Goal: Task Accomplishment & Management: Manage account settings

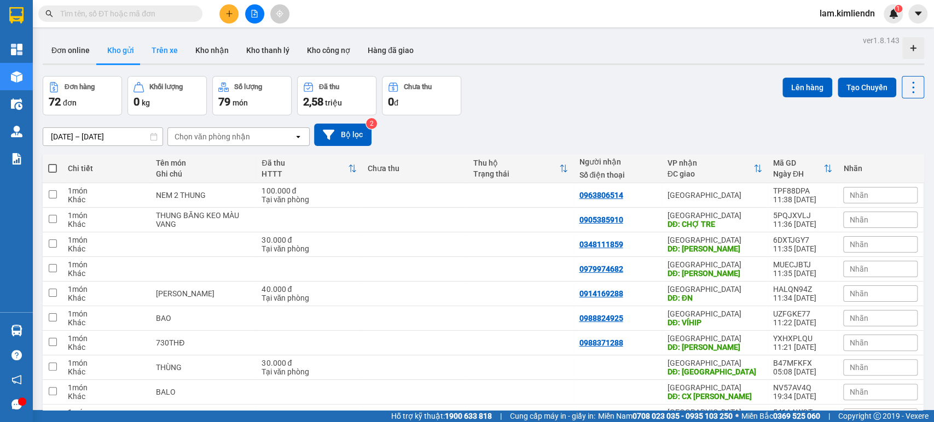
click at [177, 53] on button "Trên xe" at bounding box center [165, 50] width 44 height 26
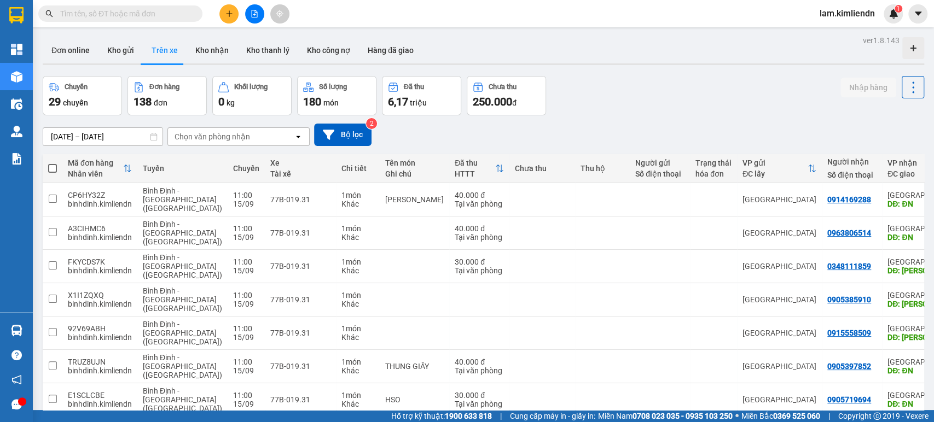
click at [198, 146] on div "[DATE] – [DATE] Press the down arrow key to interact with the calendar and sele…" at bounding box center [483, 134] width 881 height 39
click at [219, 132] on div "Chọn văn phòng nhận" at bounding box center [212, 136] width 75 height 11
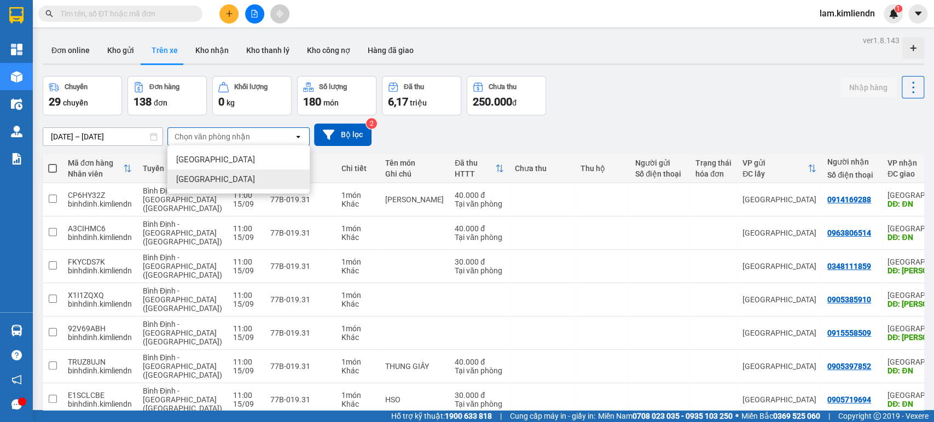
click at [235, 174] on div "[GEOGRAPHIC_DATA]" at bounding box center [238, 180] width 142 height 20
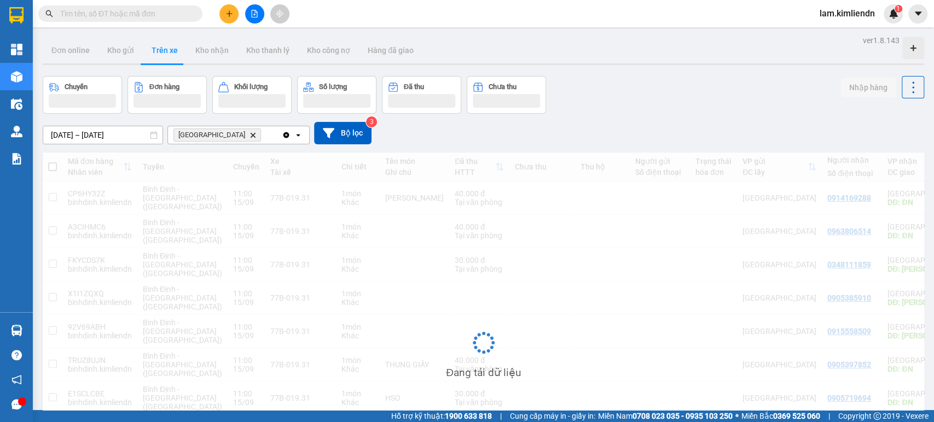
click at [124, 136] on input "[DATE] – [DATE]" at bounding box center [102, 135] width 119 height 18
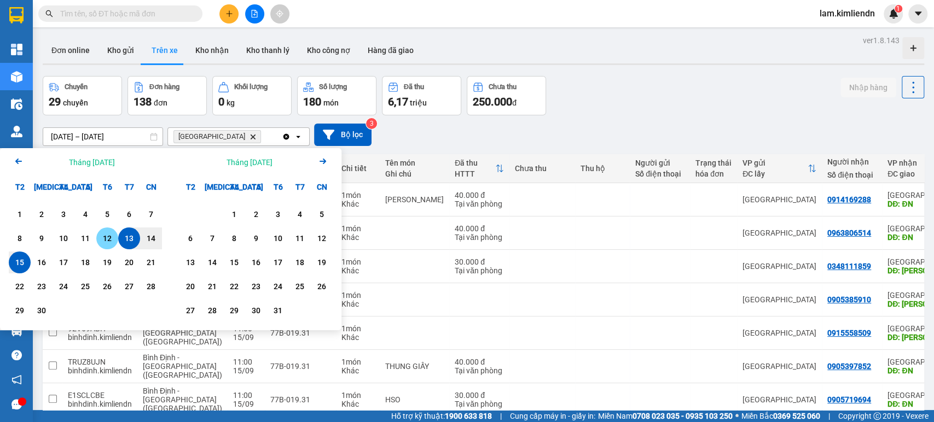
click at [103, 237] on div "12" at bounding box center [107, 238] width 15 height 13
click at [126, 235] on div "13" at bounding box center [128, 238] width 15 height 13
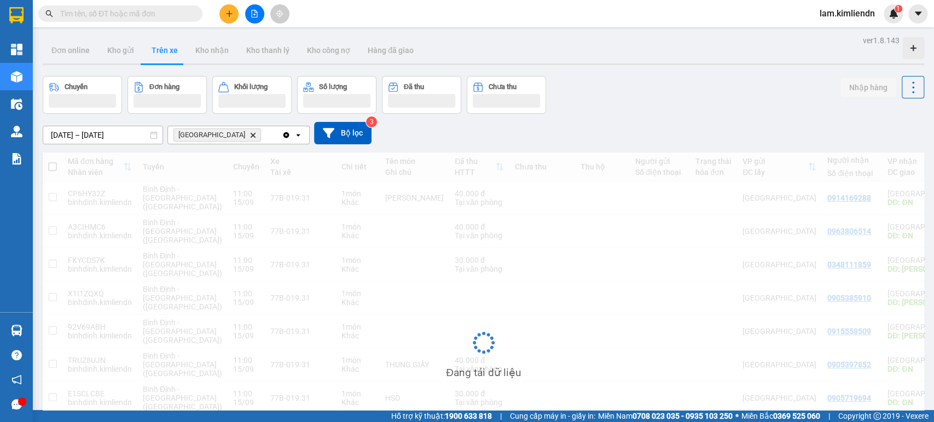
click at [127, 131] on input "[DATE] – [DATE]" at bounding box center [102, 135] width 119 height 18
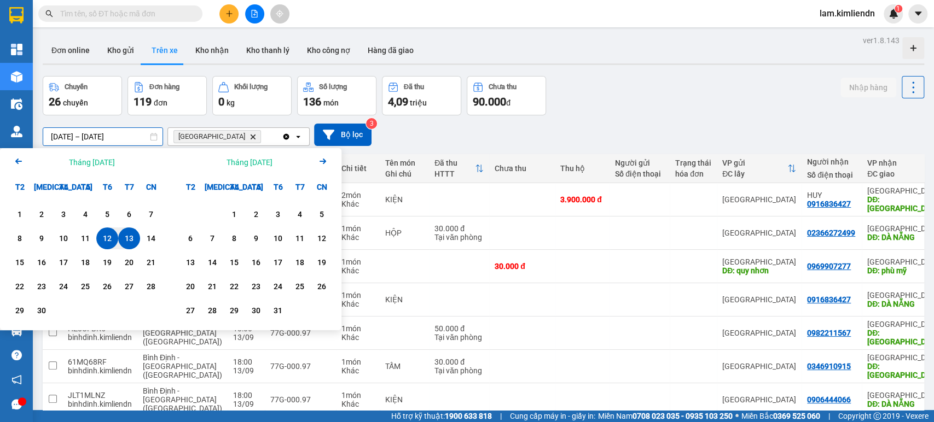
click at [130, 232] on div "13" at bounding box center [128, 238] width 15 height 13
click at [147, 242] on div "14" at bounding box center [150, 238] width 15 height 13
type input "[DATE] – [DATE]"
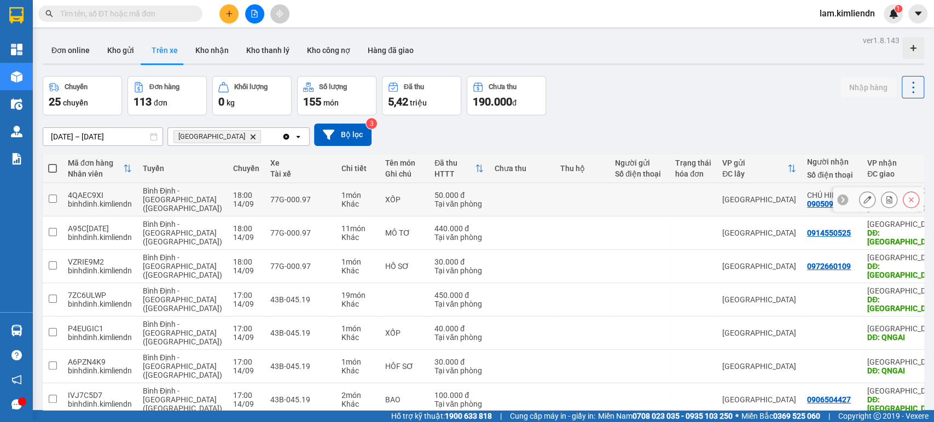
click at [612, 205] on td at bounding box center [639, 199] width 60 height 33
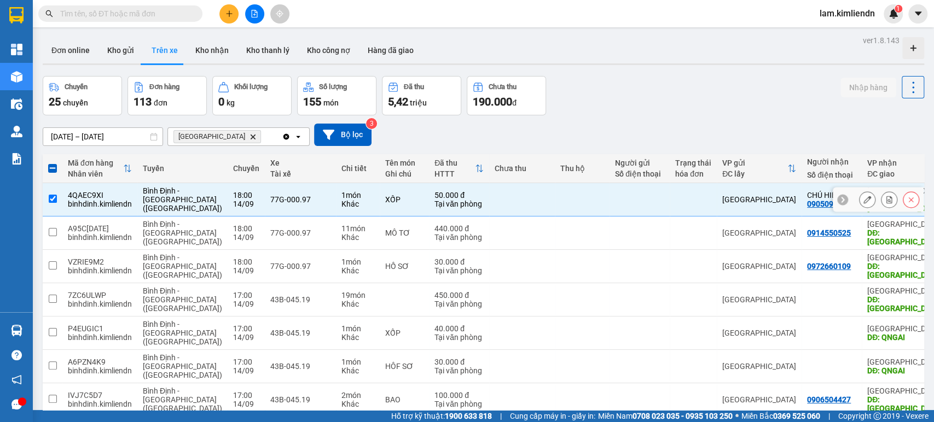
click at [838, 200] on div at bounding box center [842, 199] width 11 height 11
click at [913, 197] on div at bounding box center [915, 200] width 16 height 25
click at [907, 200] on div at bounding box center [915, 200] width 16 height 25
click at [717, 211] on td "[GEOGRAPHIC_DATA]" at bounding box center [759, 199] width 85 height 33
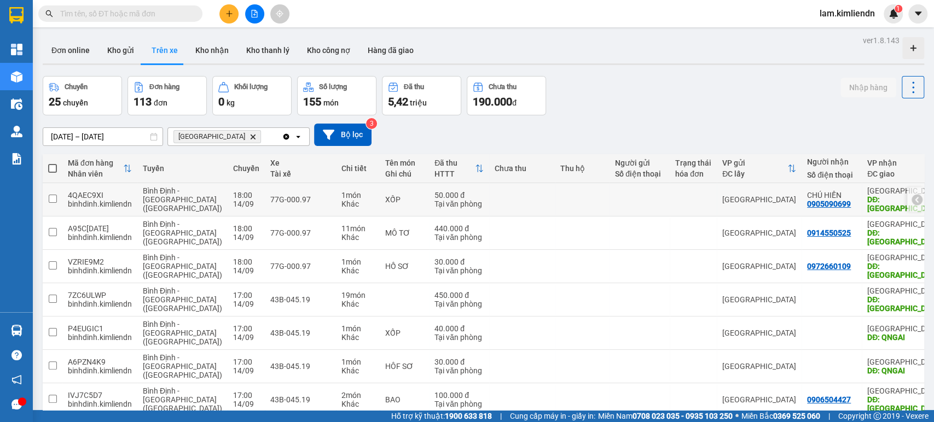
click at [443, 197] on div "50.000 đ" at bounding box center [458, 195] width 49 height 9
checkbox input "true"
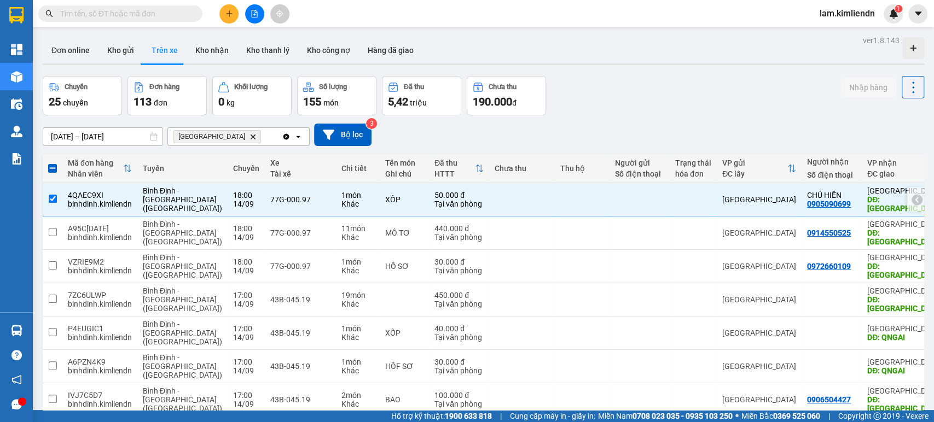
click at [907, 201] on div at bounding box center [915, 200] width 16 height 25
click at [913, 201] on icon at bounding box center [917, 200] width 8 height 8
click at [863, 201] on icon at bounding box center [867, 200] width 8 height 8
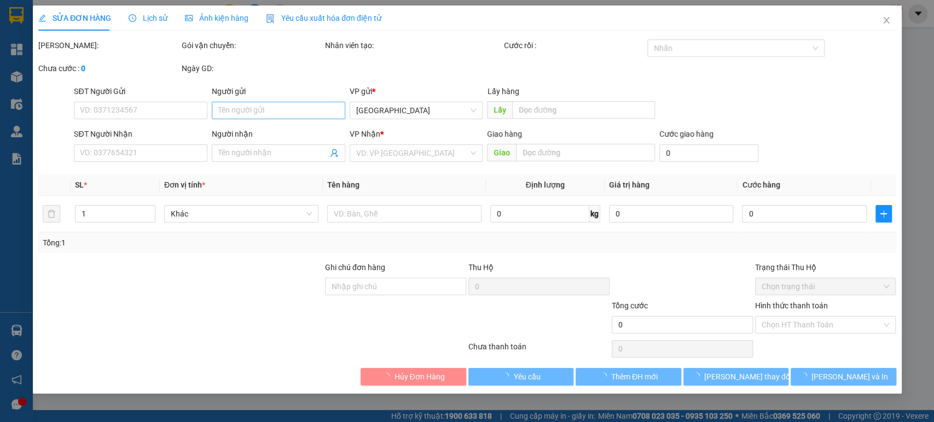
type input "0905090699"
type input "CHÚ HIỀN"
type input "[GEOGRAPHIC_DATA]"
type input "50.000"
type input "77g00097 - 0914012266"
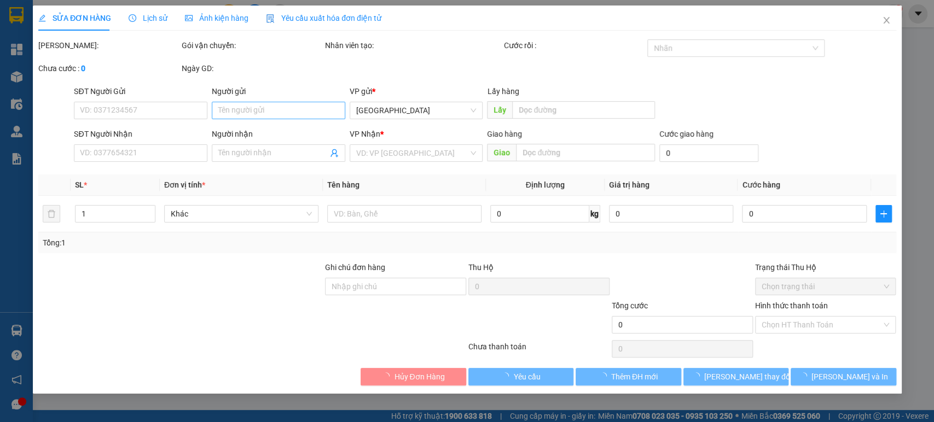
type input "50.000"
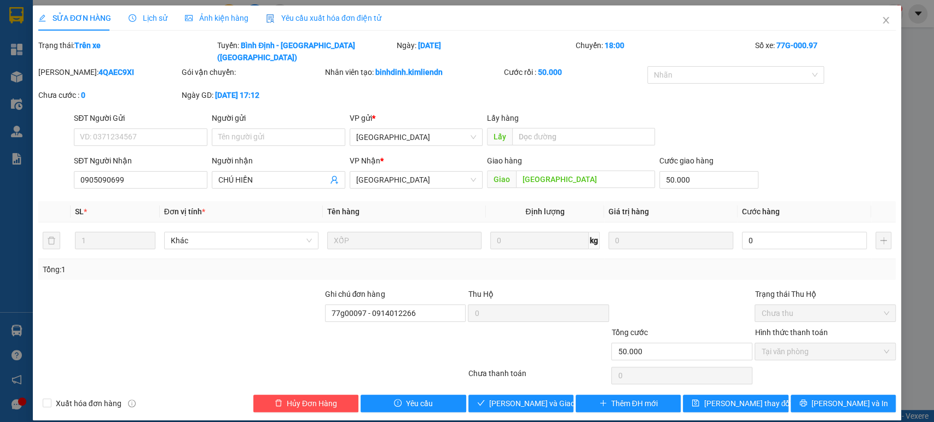
click at [141, 22] on span "Lịch sử" at bounding box center [148, 18] width 39 height 9
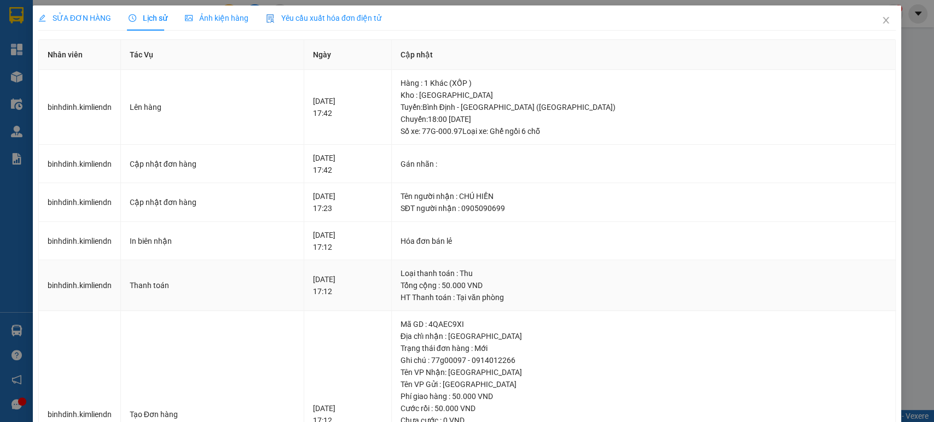
click at [499, 294] on div "HT Thanh toán : Tại văn phòng" at bounding box center [643, 298] width 486 height 12
click at [521, 130] on div "Tuyến : [GEOGRAPHIC_DATA] - [GEOGRAPHIC_DATA] ([GEOGRAPHIC_DATA]) [GEOGRAPHIC_D…" at bounding box center [643, 119] width 486 height 36
click at [527, 364] on div "Ghi chú : 77g00097 - 0914012266" at bounding box center [643, 361] width 486 height 12
click at [509, 197] on div "Tên người nhận : CHÚ HIỀN" at bounding box center [643, 196] width 486 height 12
click at [489, 165] on div "Gán nhãn :" at bounding box center [643, 164] width 486 height 12
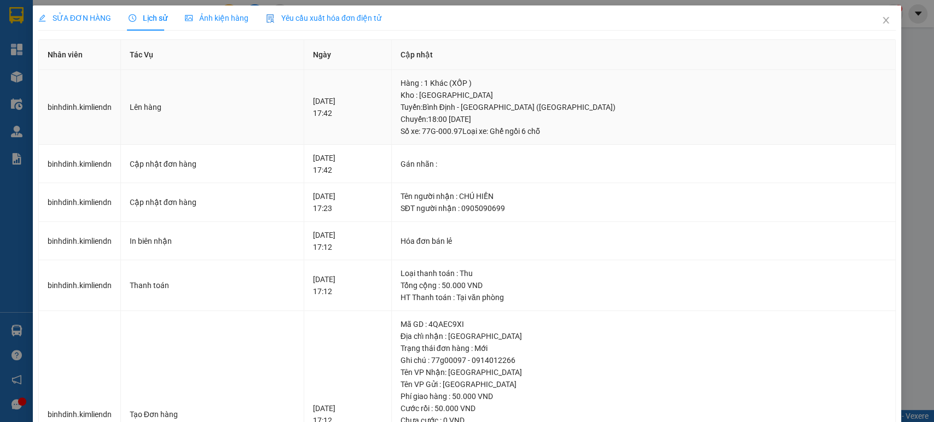
click at [500, 130] on div "Tuyến : [GEOGRAPHIC_DATA] - [GEOGRAPHIC_DATA] ([GEOGRAPHIC_DATA]) [GEOGRAPHIC_D…" at bounding box center [643, 119] width 486 height 36
click at [883, 19] on icon "close" at bounding box center [886, 20] width 6 height 7
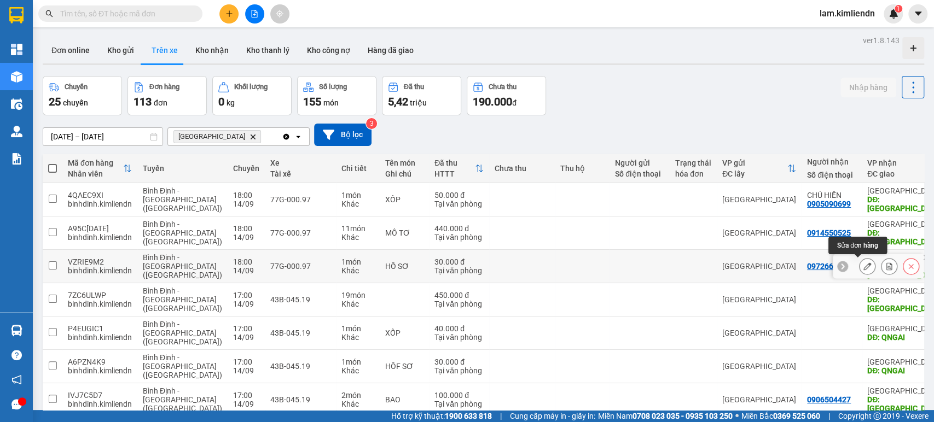
click at [859, 264] on button at bounding box center [866, 266] width 15 height 19
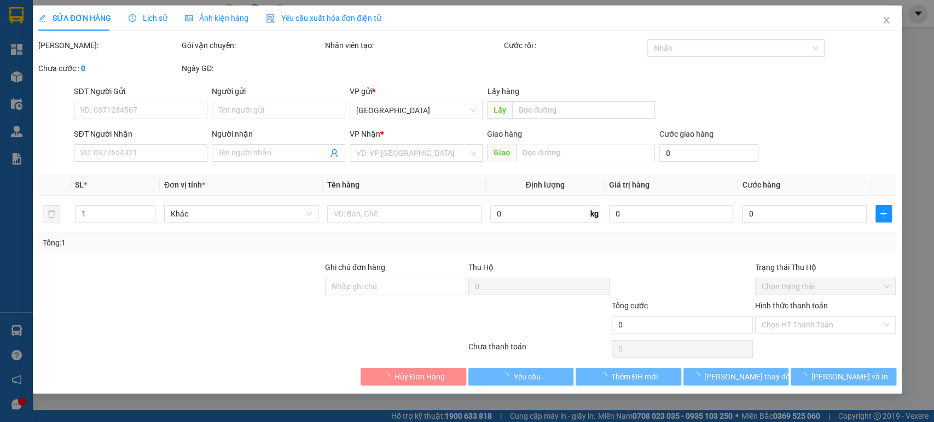
type input "0972660109"
type input "[GEOGRAPHIC_DATA]"
type input "30.000"
type input "77g00097 - 0914012266"
type input "30.000"
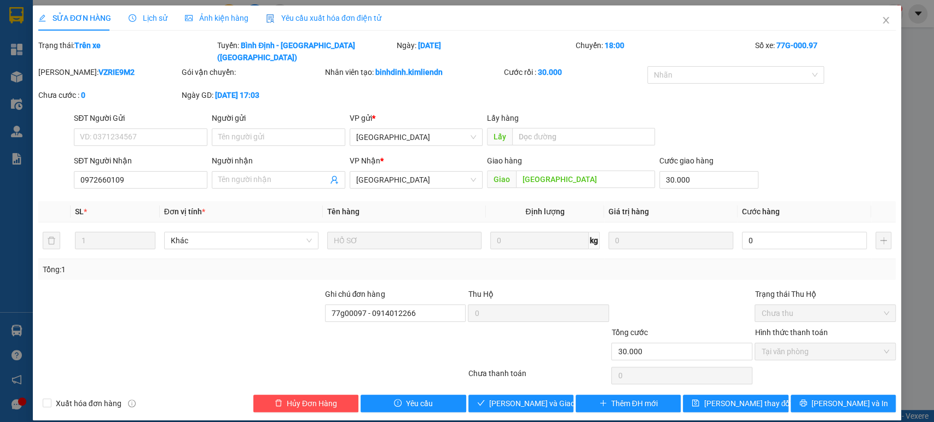
click at [149, 16] on span "Lịch sử" at bounding box center [148, 18] width 39 height 9
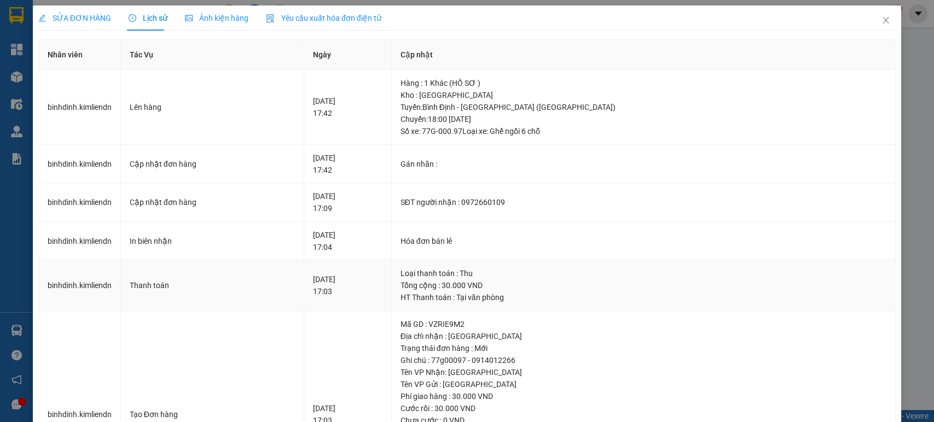
click at [534, 281] on div "Tổng cộng : 30.000 VND" at bounding box center [643, 286] width 486 height 12
click at [535, 350] on div "Trạng thái đơn hàng : Mới" at bounding box center [643, 348] width 486 height 12
click at [506, 124] on div "Tuyến : [GEOGRAPHIC_DATA] - [GEOGRAPHIC_DATA] ([GEOGRAPHIC_DATA]) [GEOGRAPHIC_D…" at bounding box center [643, 119] width 486 height 36
click at [881, 15] on span "Close" at bounding box center [885, 20] width 31 height 31
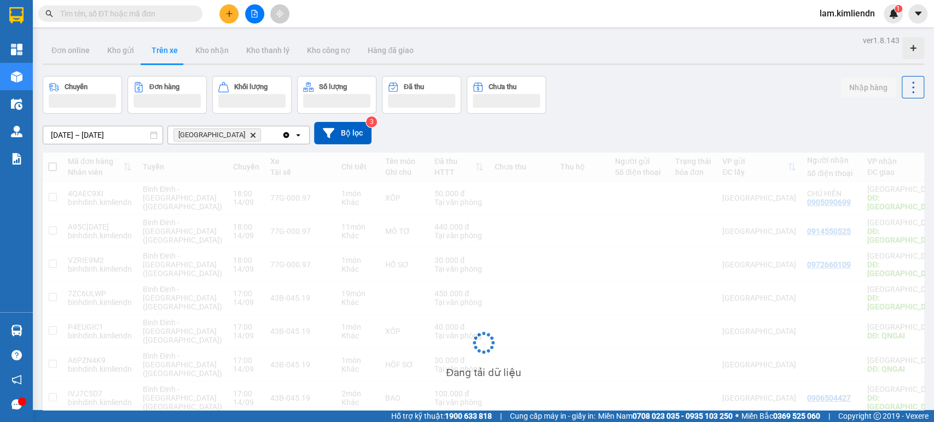
scroll to position [154, 0]
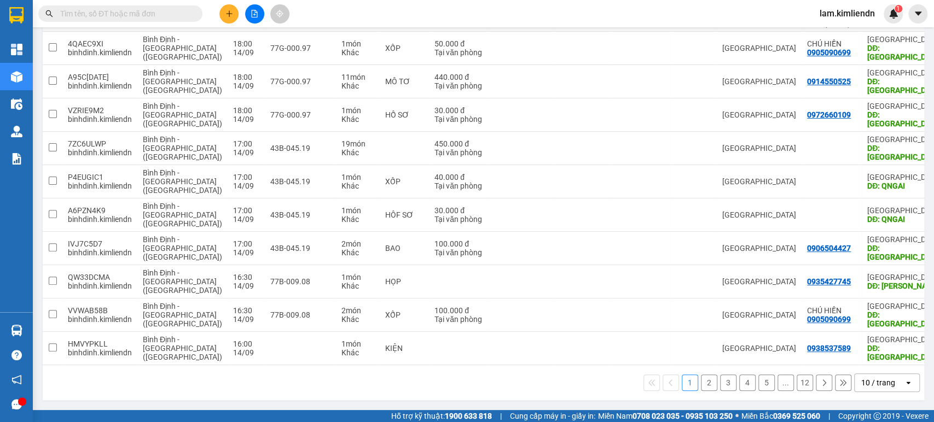
click at [701, 384] on button "2" at bounding box center [709, 383] width 16 height 16
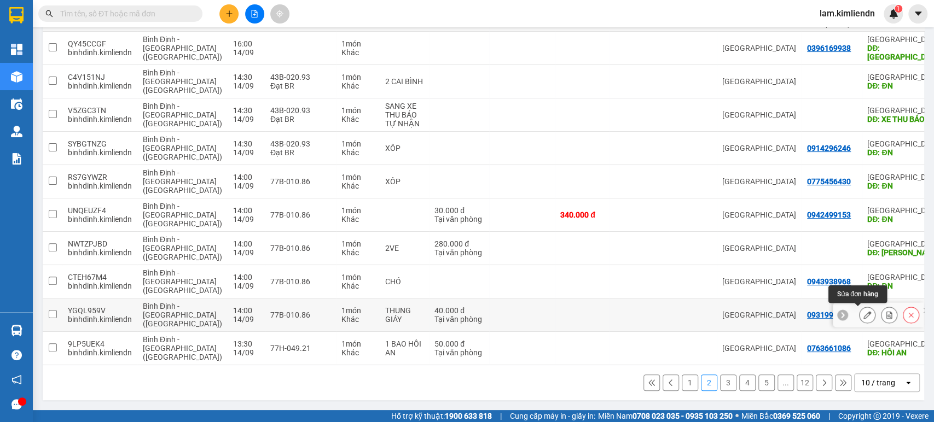
click at [863, 313] on icon at bounding box center [867, 315] width 8 height 8
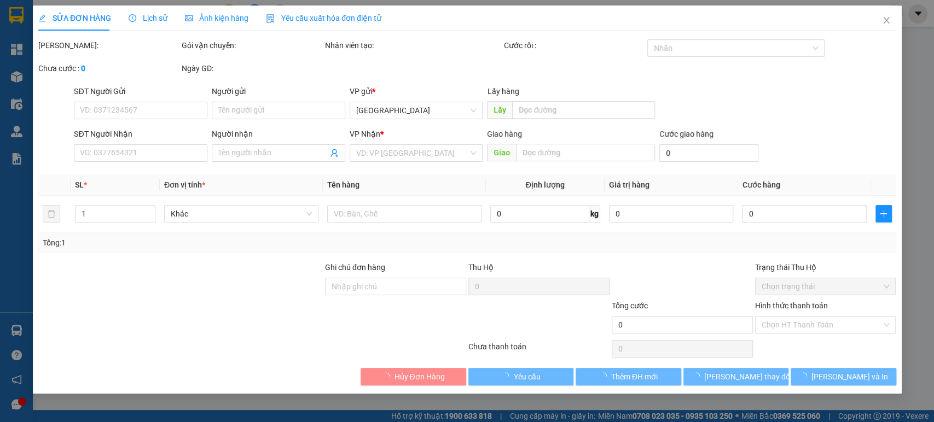
type input "0931993849"
type input "ĐN"
type input "0932433079 long"
type input "40.000"
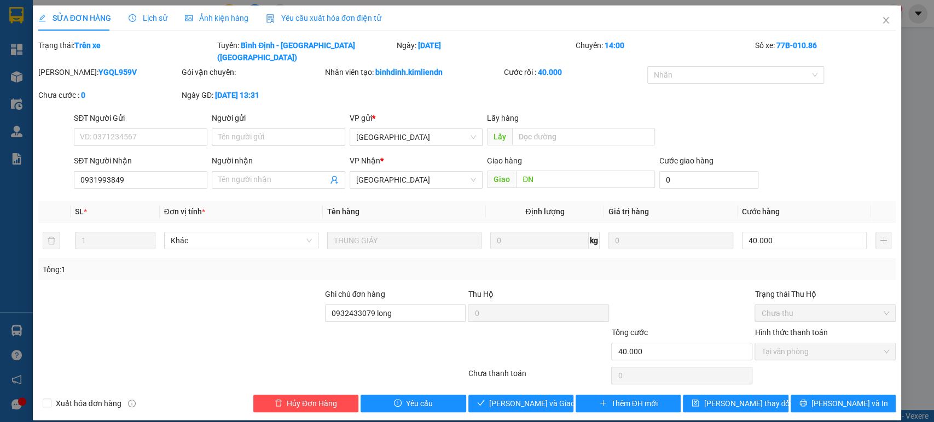
click at [145, 14] on span "Lịch sử" at bounding box center [148, 18] width 39 height 9
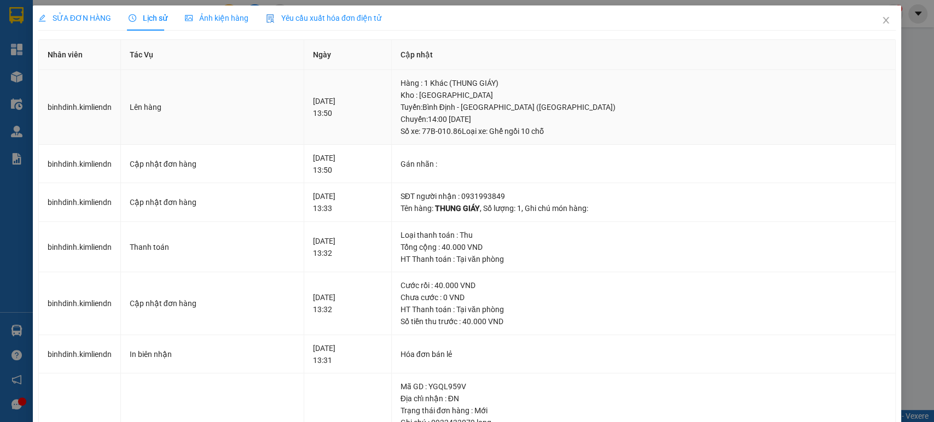
click at [498, 116] on div "[GEOGRAPHIC_DATA] : [GEOGRAPHIC_DATA] - [GEOGRAPHIC_DATA] ([GEOGRAPHIC_DATA]) […" at bounding box center [643, 119] width 486 height 36
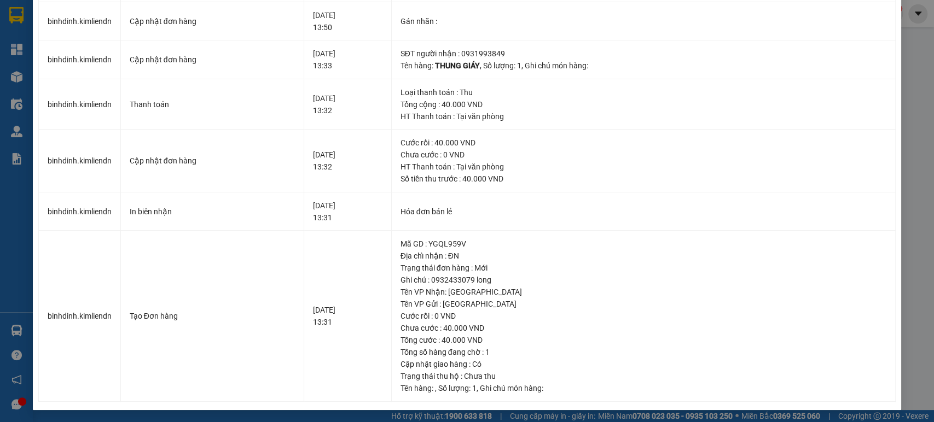
click at [902, 43] on div "SỬA ĐƠN HÀNG Lịch sử Ảnh kiện hàng Yêu cầu xuất hóa đơn điện tử Total Paid Fee …" at bounding box center [467, 211] width 934 height 422
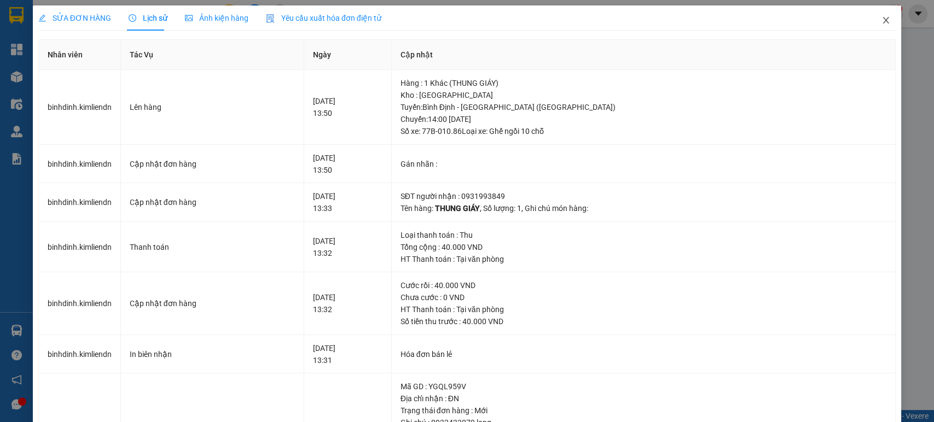
click at [870, 20] on span "Close" at bounding box center [885, 20] width 31 height 31
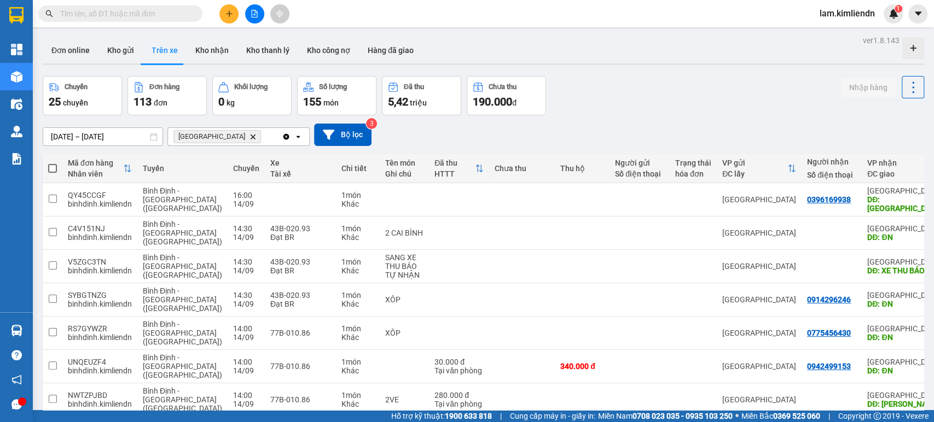
click at [130, 138] on input "[DATE] – [DATE]" at bounding box center [102, 137] width 119 height 18
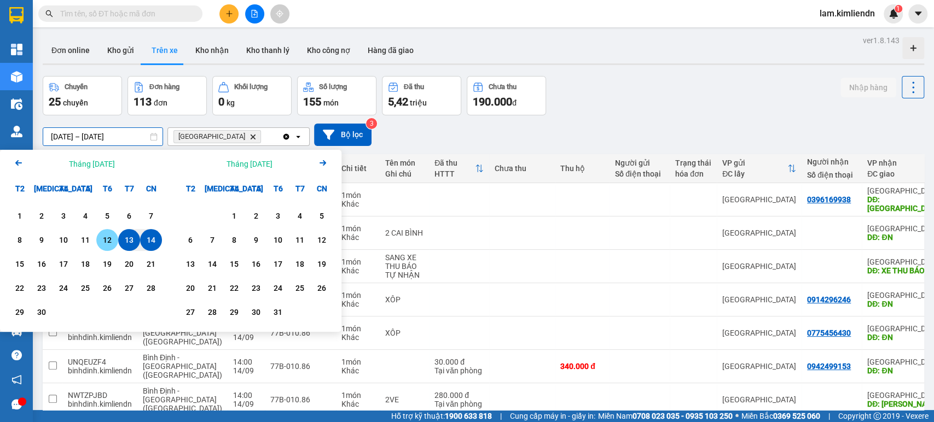
click at [101, 242] on div "12" at bounding box center [107, 240] width 15 height 13
click at [21, 267] on div "15" at bounding box center [19, 264] width 15 height 13
type input "[DATE] – [DATE]"
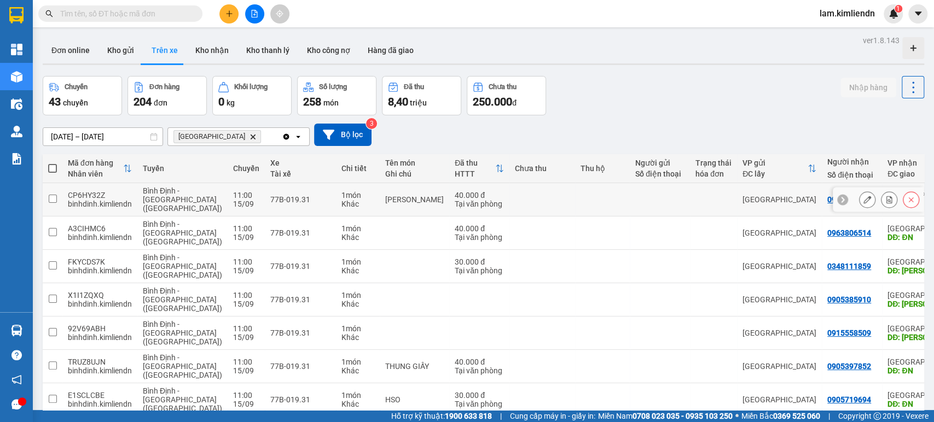
click at [863, 199] on icon at bounding box center [867, 200] width 8 height 8
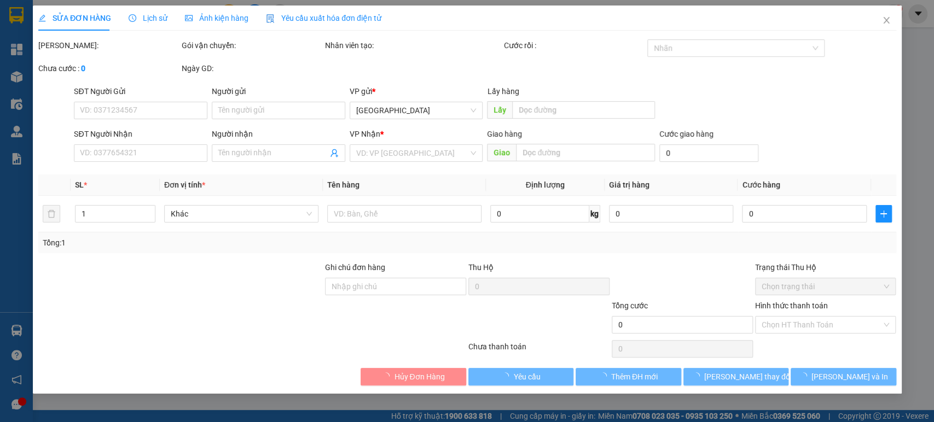
type input "0914169288"
type input "ĐN"
type input "0935212235 kha"
type input "40.000"
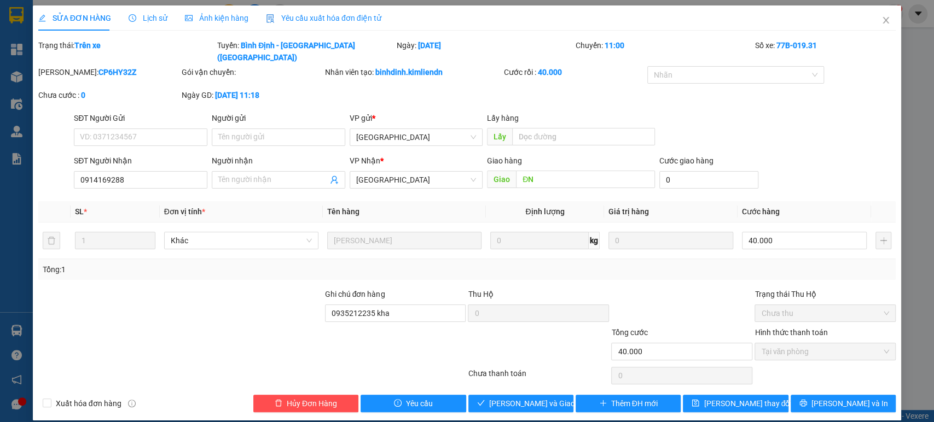
click at [205, 22] on span "Ảnh kiện hàng" at bounding box center [216, 18] width 63 height 9
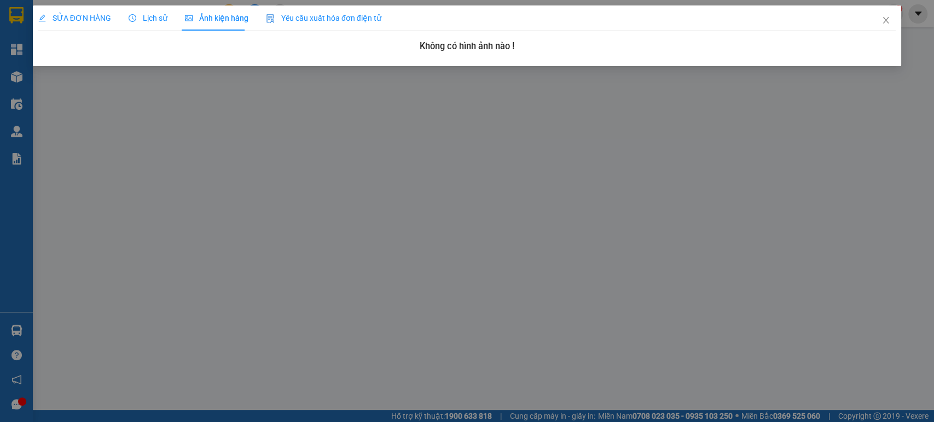
click at [157, 23] on div "Lịch sử" at bounding box center [148, 18] width 39 height 12
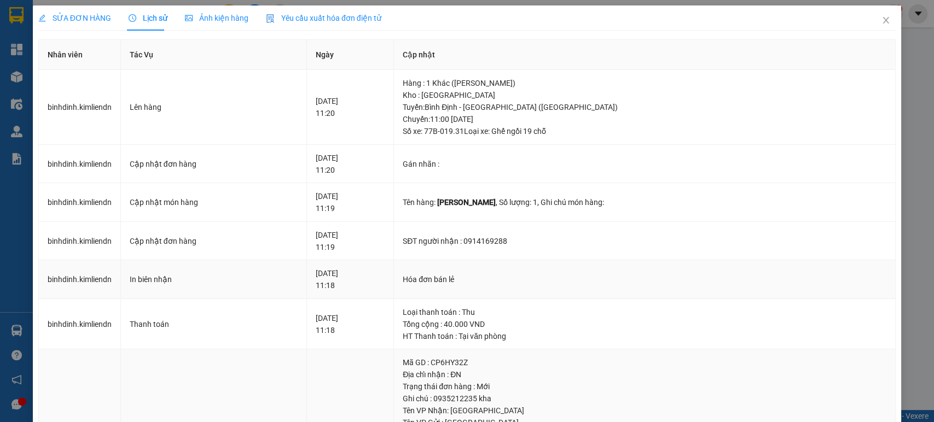
scroll to position [143, 0]
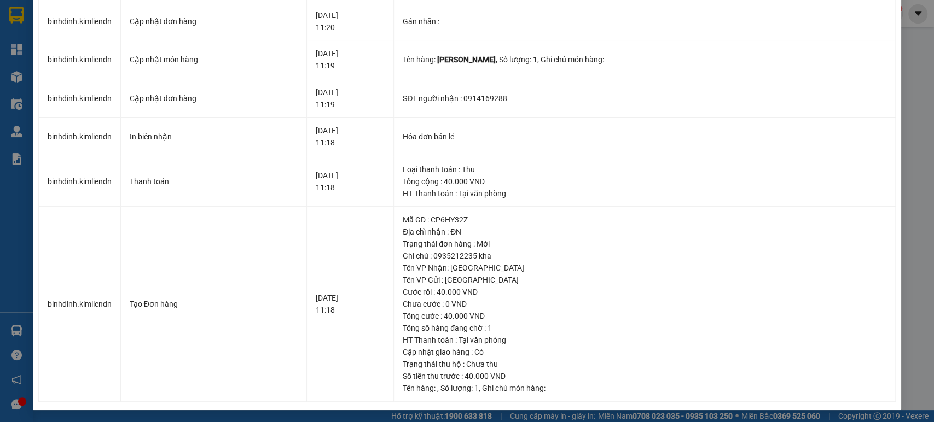
click at [896, 43] on div "SỬA ĐƠN HÀNG Lịch sử Ảnh kiện hàng Yêu cầu xuất hóa đơn điện tử Total Paid Fee …" at bounding box center [467, 211] width 934 height 422
click at [894, 84] on div "SỬA ĐƠN HÀNG Lịch sử Ảnh kiện hàng Yêu cầu xuất hóa đơn điện tử Total Paid Fee …" at bounding box center [467, 211] width 934 height 422
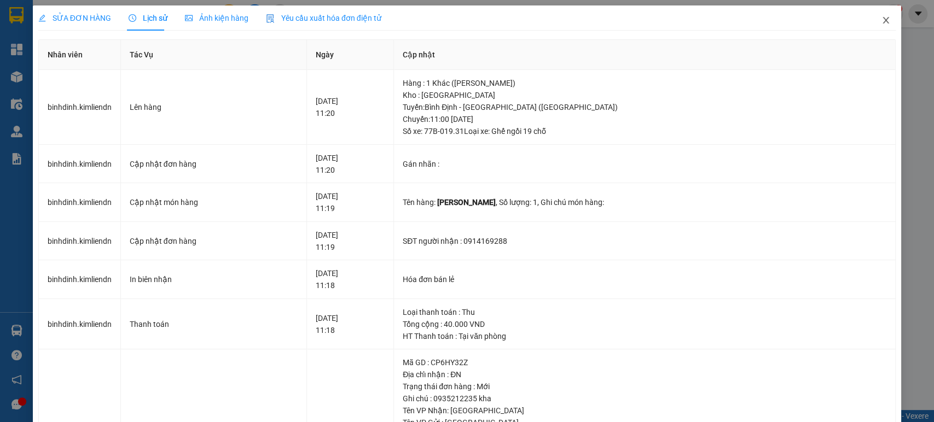
click at [881, 19] on icon "close" at bounding box center [885, 20] width 9 height 9
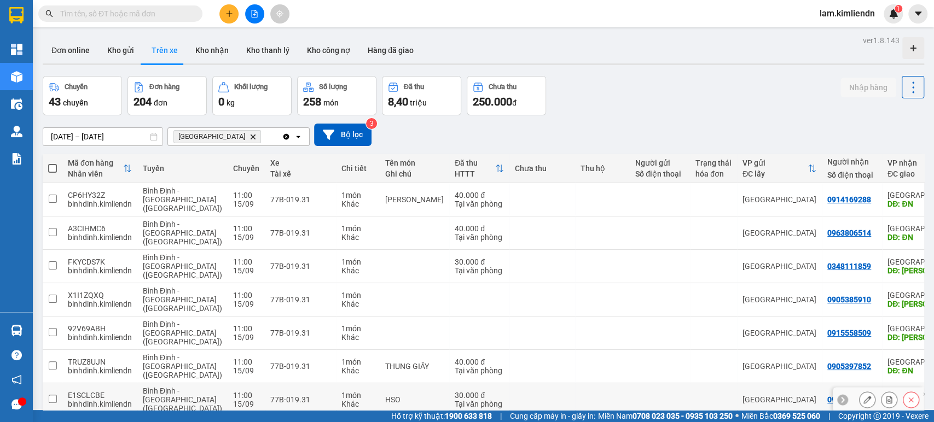
scroll to position [154, 0]
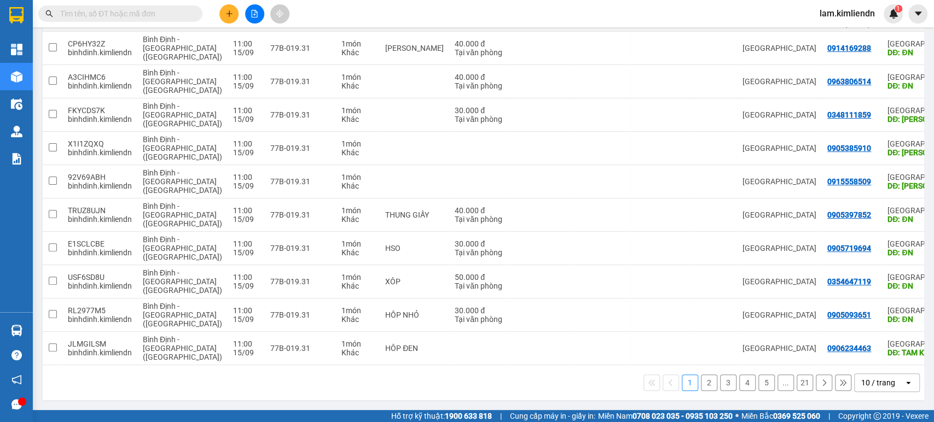
click at [701, 385] on button "2" at bounding box center [709, 383] width 16 height 16
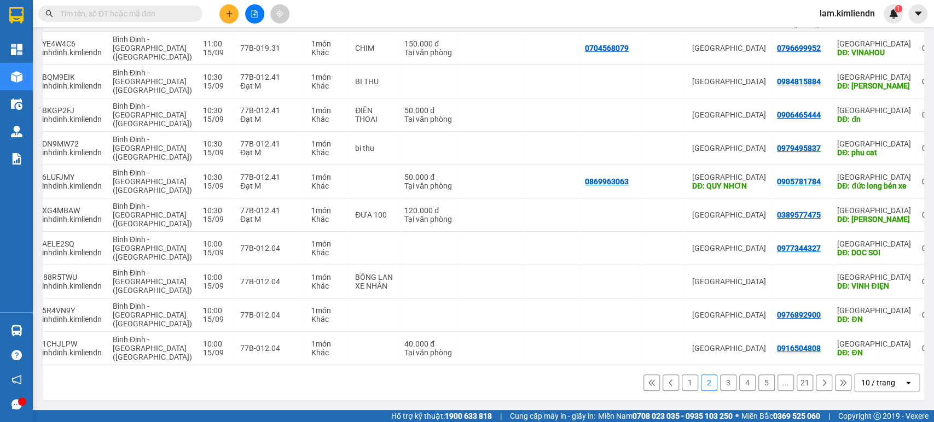
click at [720, 383] on button "3" at bounding box center [728, 383] width 16 height 16
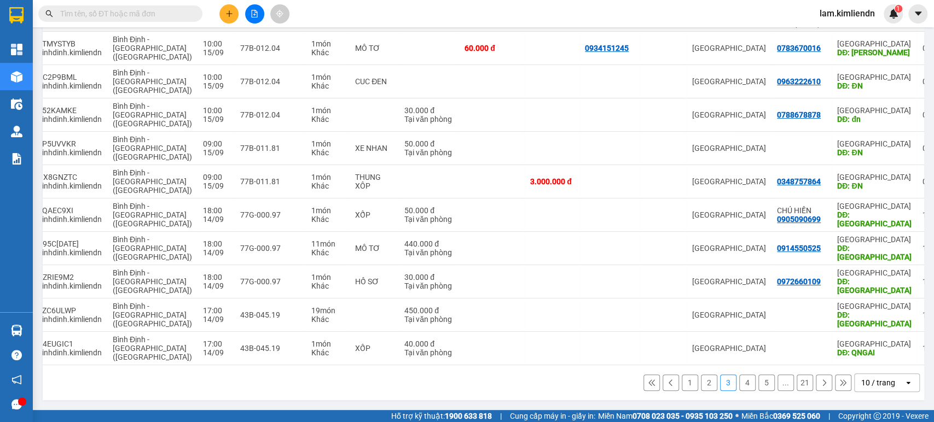
click at [701, 383] on button "2" at bounding box center [709, 383] width 16 height 16
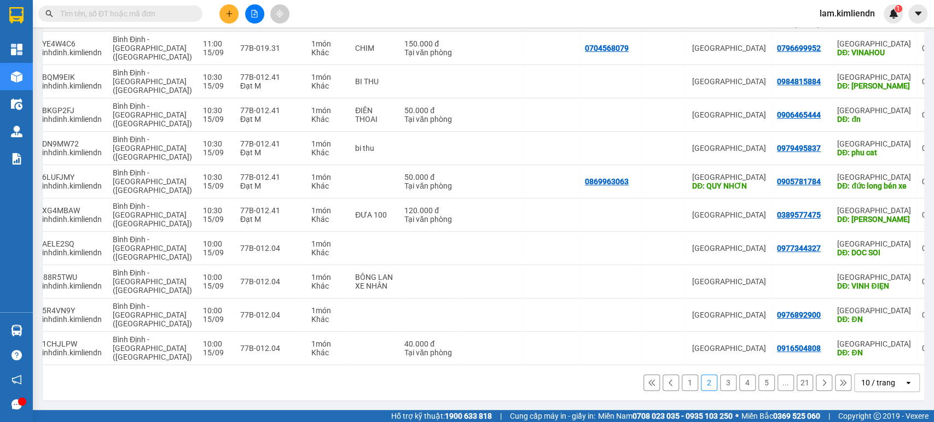
click at [720, 388] on button "3" at bounding box center [728, 383] width 16 height 16
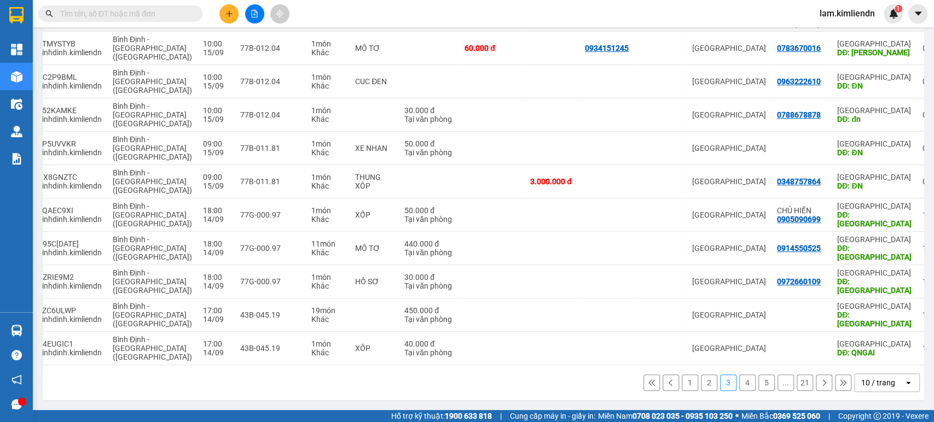
click at [864, 382] on div "10 / trang" at bounding box center [878, 382] width 34 height 11
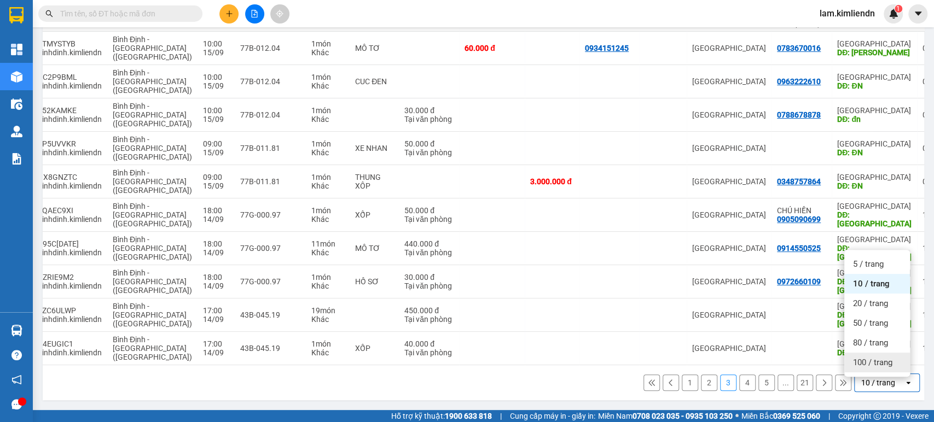
click at [861, 367] on div "100 / trang" at bounding box center [877, 363] width 66 height 20
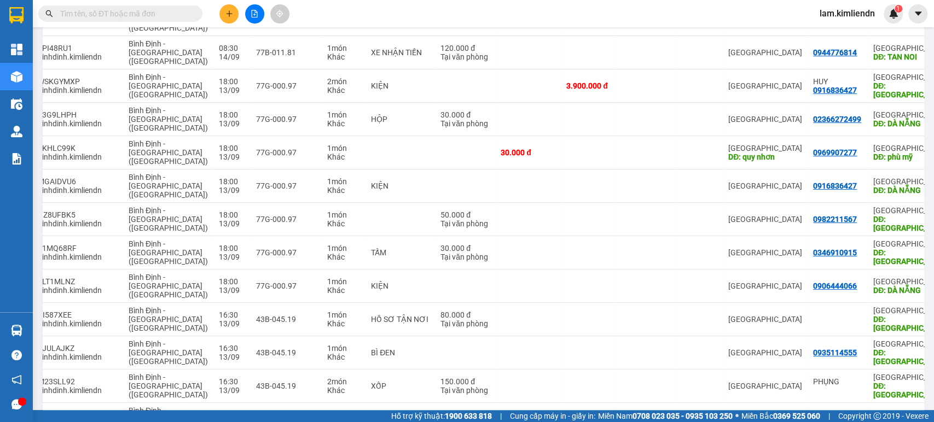
scroll to position [3152, 0]
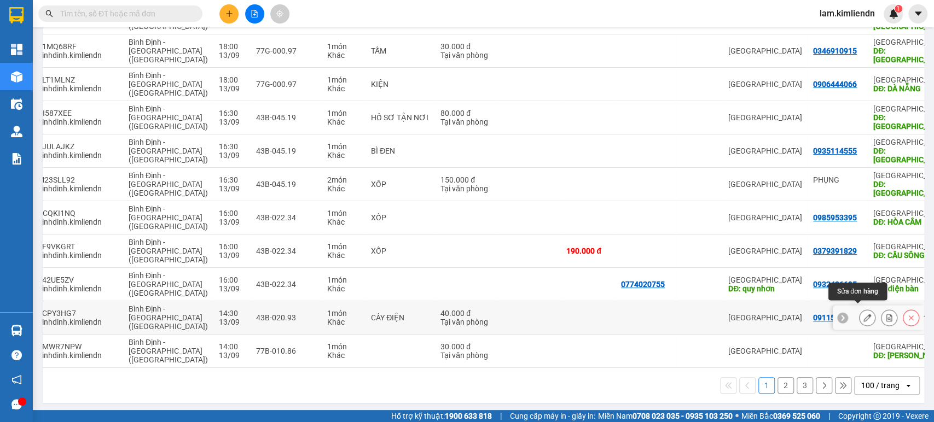
click at [862, 309] on button at bounding box center [866, 318] width 15 height 19
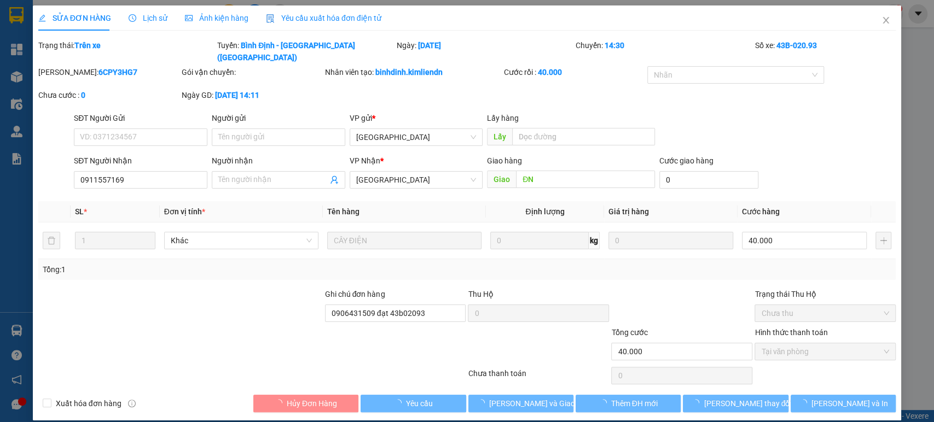
type input "0911557169"
type input "ĐN"
type input "0906431509 đạt 43b02093"
type input "40.000"
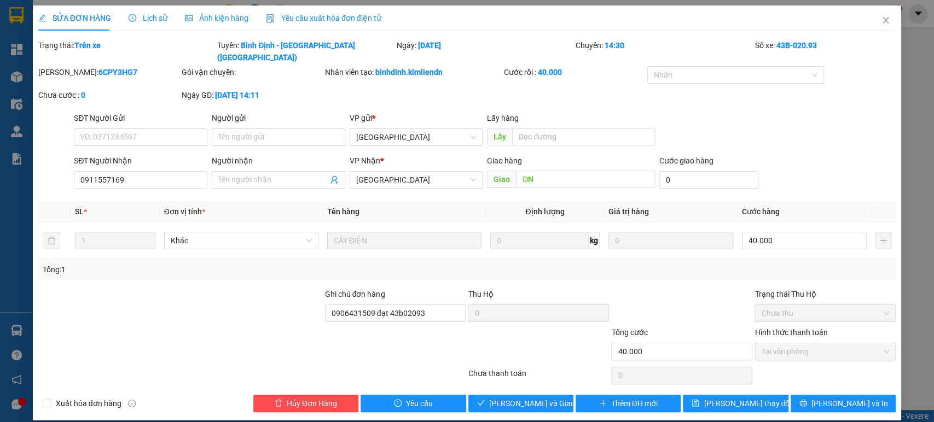
click at [245, 16] on div "SỬA ĐƠN HÀNG Lịch sử Ảnh kiện hàng Yêu cầu xuất hóa đơn điện tử" at bounding box center [209, 17] width 343 height 25
click at [241, 17] on span "Ảnh kiện hàng" at bounding box center [216, 18] width 63 height 9
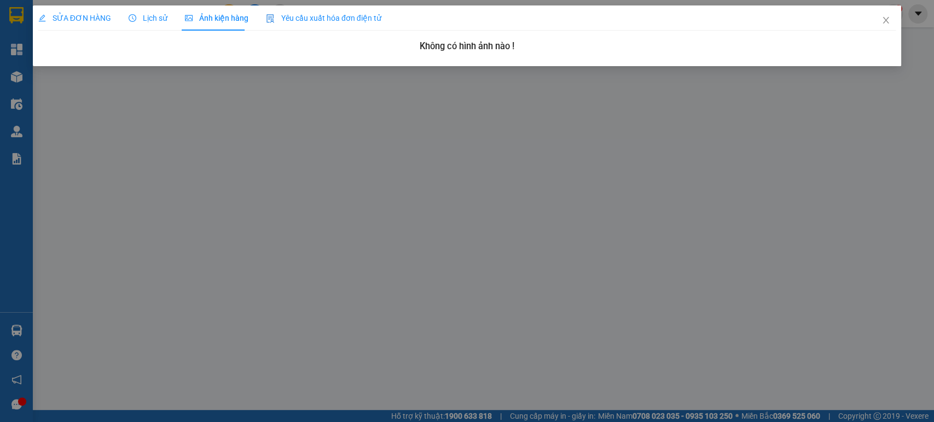
click at [168, 17] on div "SỬA ĐƠN HÀNG Lịch sử Ảnh kiện hàng Yêu cầu xuất hóa đơn điện tử" at bounding box center [209, 17] width 343 height 25
click at [156, 19] on span "Lịch sử" at bounding box center [148, 18] width 39 height 9
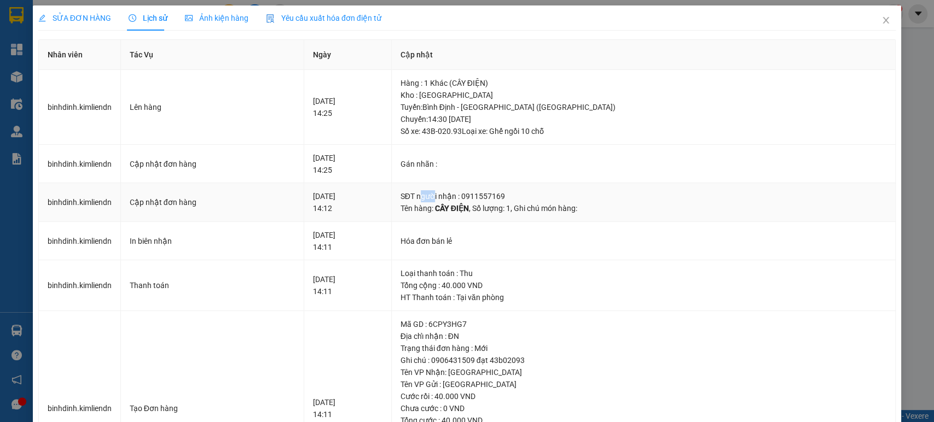
drag, startPoint x: 467, startPoint y: 194, endPoint x: 486, endPoint y: 193, distance: 19.2
click at [484, 194] on div "SĐT người nhận : 0911557169" at bounding box center [643, 196] width 486 height 12
drag, startPoint x: 325, startPoint y: 102, endPoint x: 333, endPoint y: 102, distance: 7.7
click at [333, 102] on div "[DATE] 14:25" at bounding box center [347, 107] width 69 height 24
click at [444, 97] on td "Hàng : 1 Khác (CÂY ĐIỆN) Kho : [GEOGRAPHIC_DATA] : [GEOGRAPHIC_DATA] - [GEOGRAP…" at bounding box center [644, 107] width 504 height 75
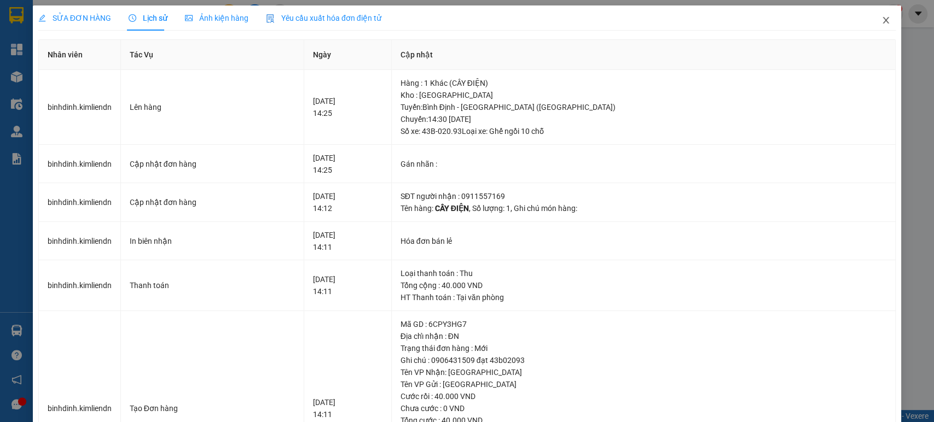
click at [881, 21] on icon "close" at bounding box center [885, 20] width 9 height 9
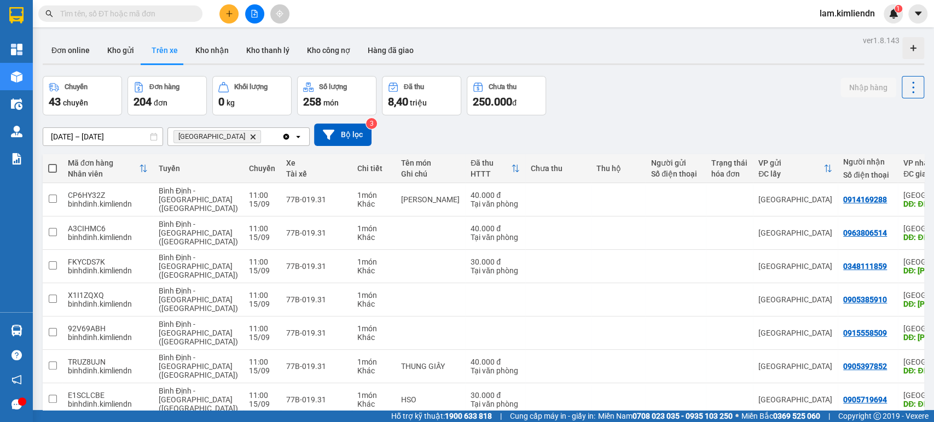
click at [147, 9] on input "text" at bounding box center [124, 14] width 129 height 12
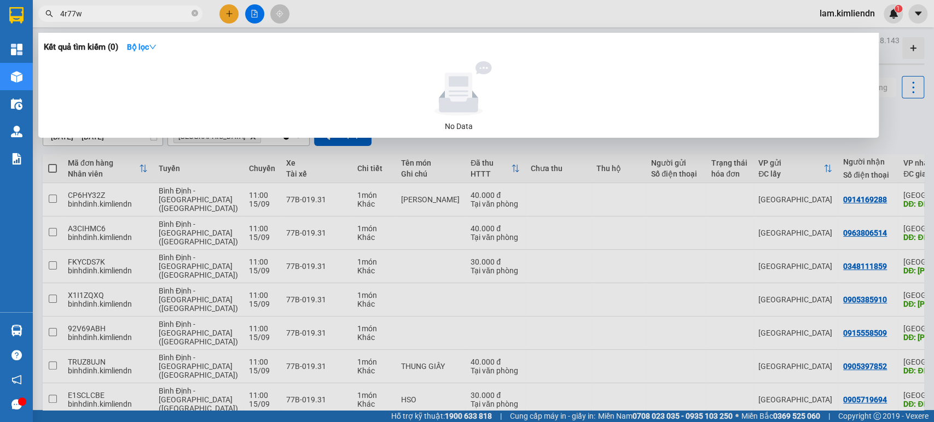
type input "4r77w"
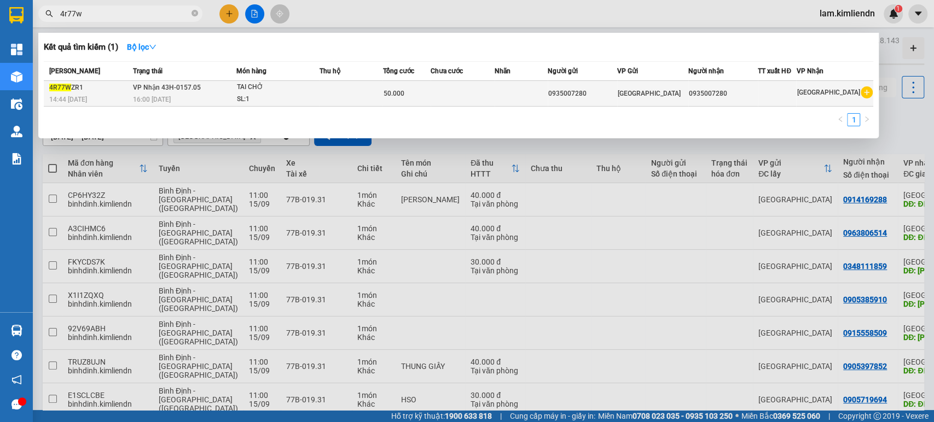
click at [184, 87] on span "VP Nhận 43H-0157.05" at bounding box center [167, 88] width 68 height 8
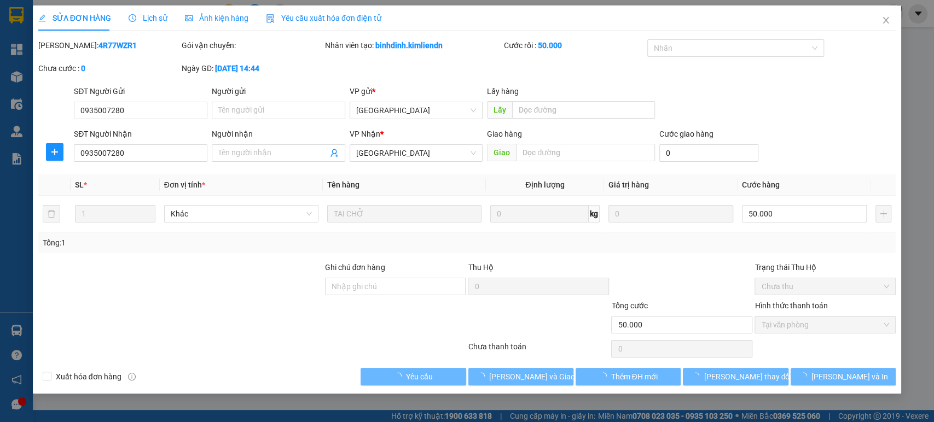
type input "0935007280"
type input "50.000"
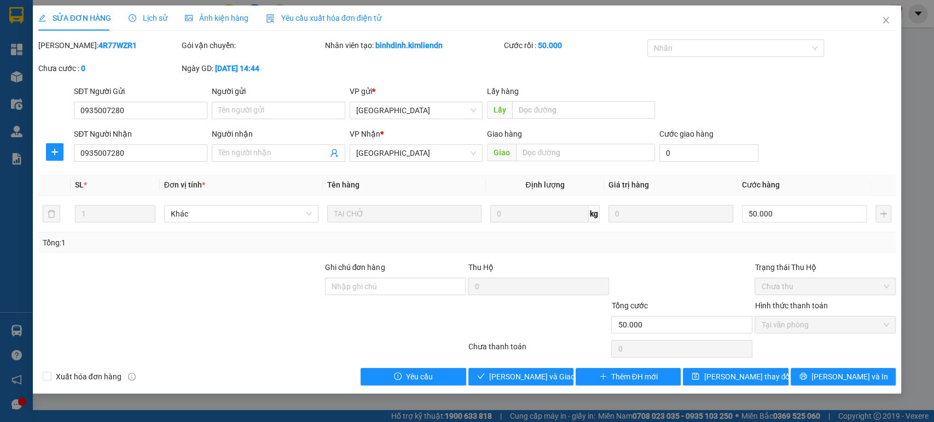
click at [153, 24] on div "Lịch sử" at bounding box center [148, 18] width 39 height 12
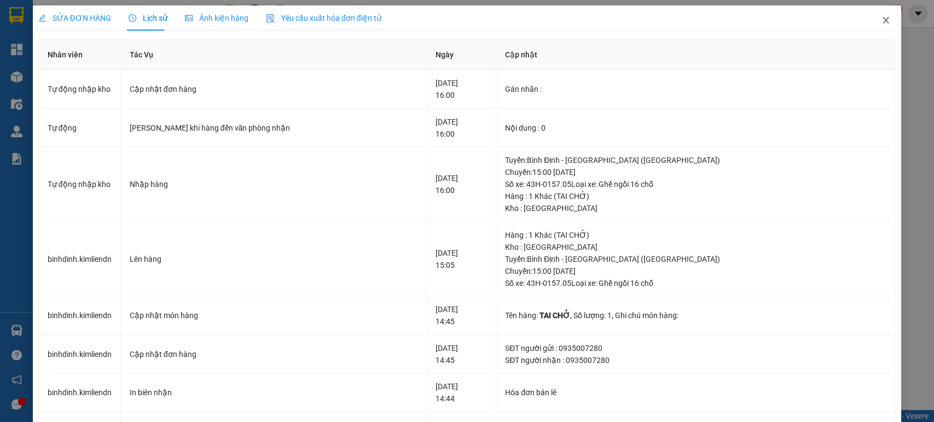
click at [880, 15] on span "Close" at bounding box center [885, 20] width 31 height 31
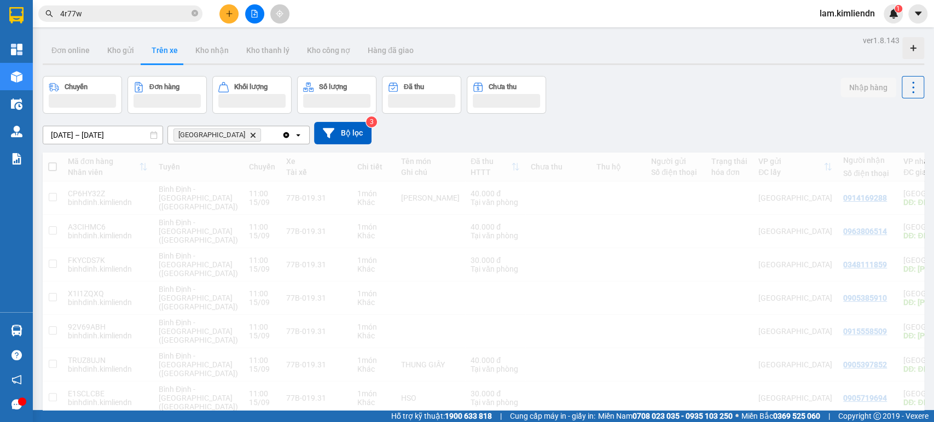
click at [876, 18] on span "lam.kimliendn" at bounding box center [847, 14] width 73 height 14
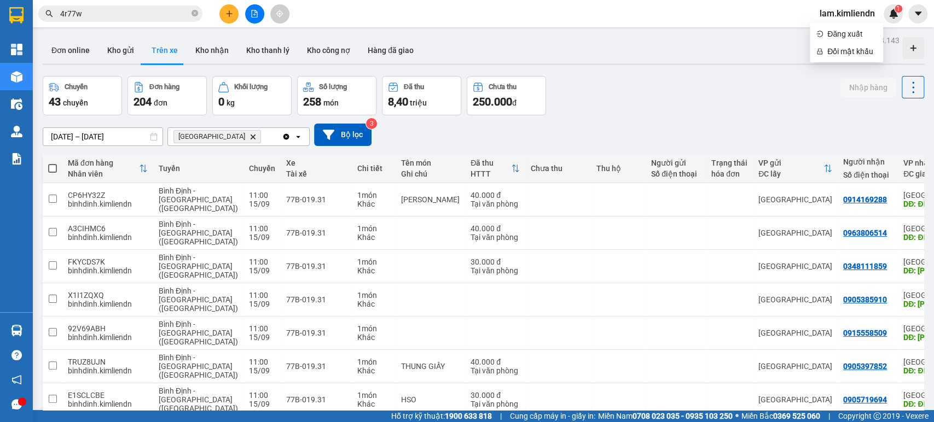
click at [118, 136] on input "[DATE] – [DATE]" at bounding box center [102, 137] width 119 height 18
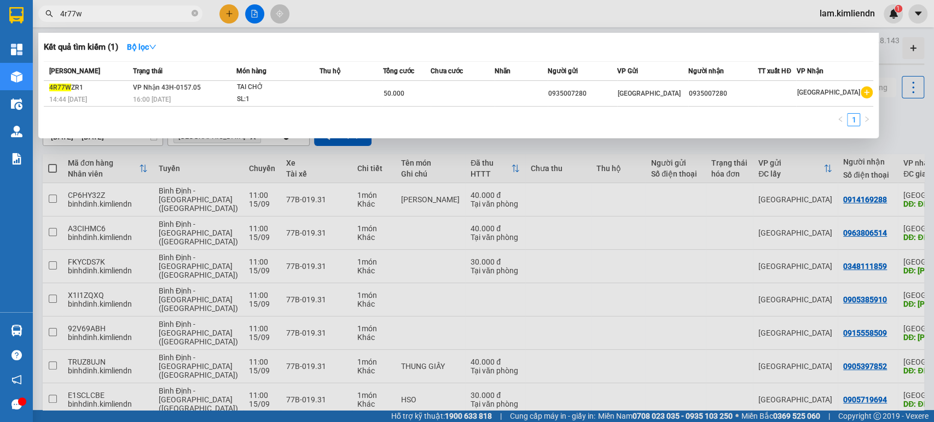
click at [98, 7] on span "4r77w" at bounding box center [120, 13] width 164 height 16
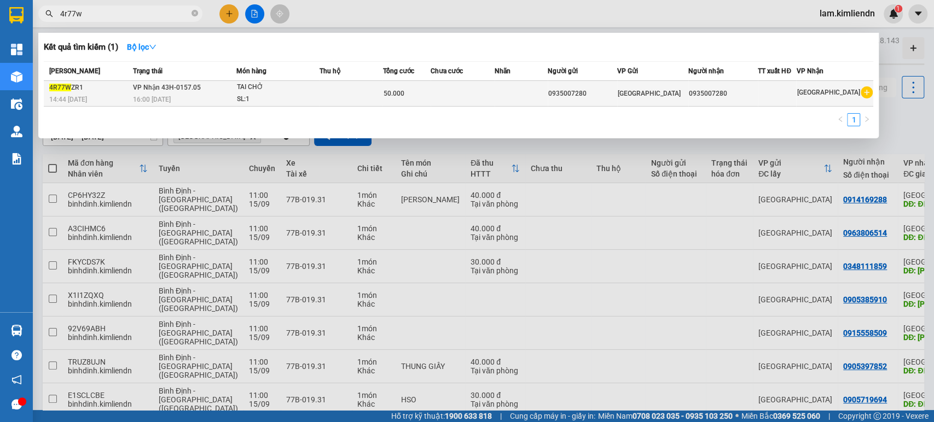
click at [187, 90] on span "VP Nhận 43H-0157.05" at bounding box center [167, 88] width 68 height 8
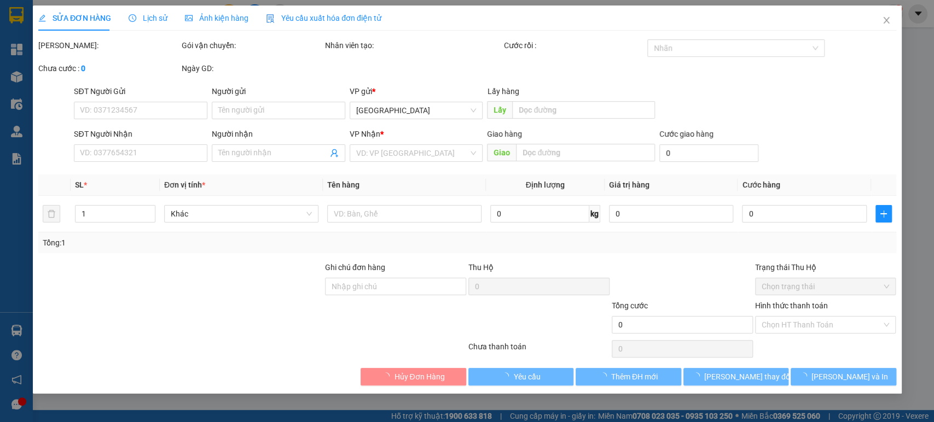
type input "0935007280"
type input "50.000"
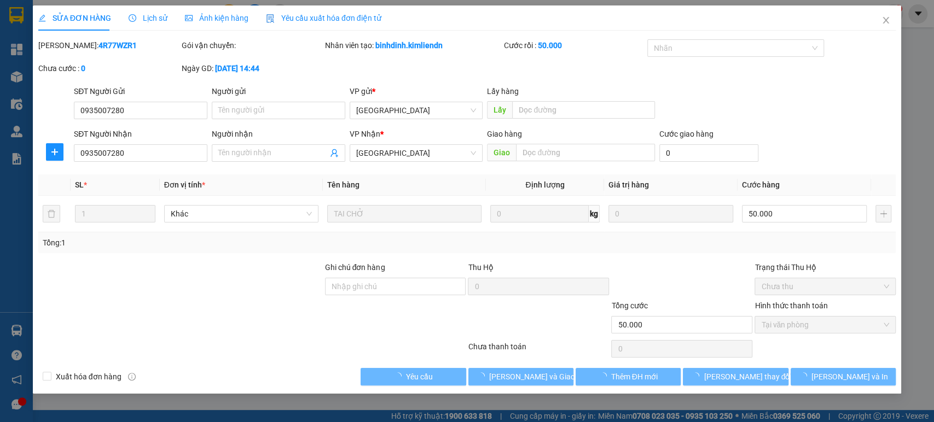
click at [155, 25] on div "Lịch sử" at bounding box center [148, 17] width 39 height 25
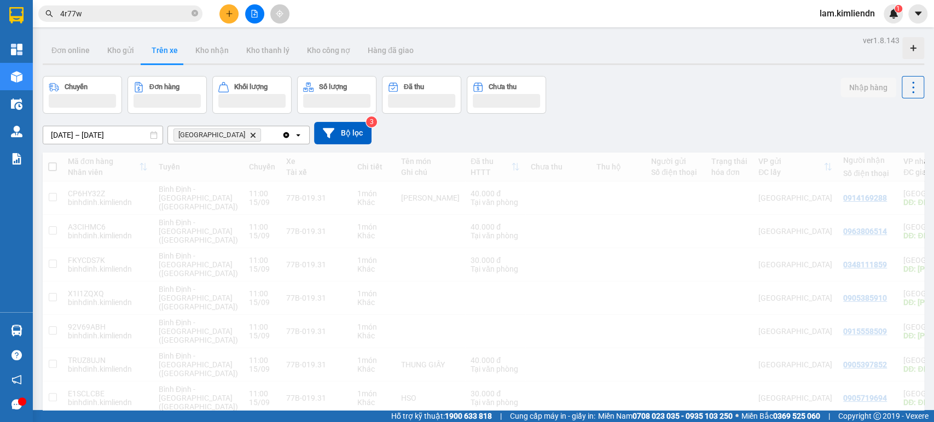
click at [874, 25] on div "Kết quả tìm kiếm ( 1 ) Bộ lọc Mã ĐH Trạng thái Món hàng Thu hộ Tổng cước Chưa c…" at bounding box center [467, 13] width 934 height 27
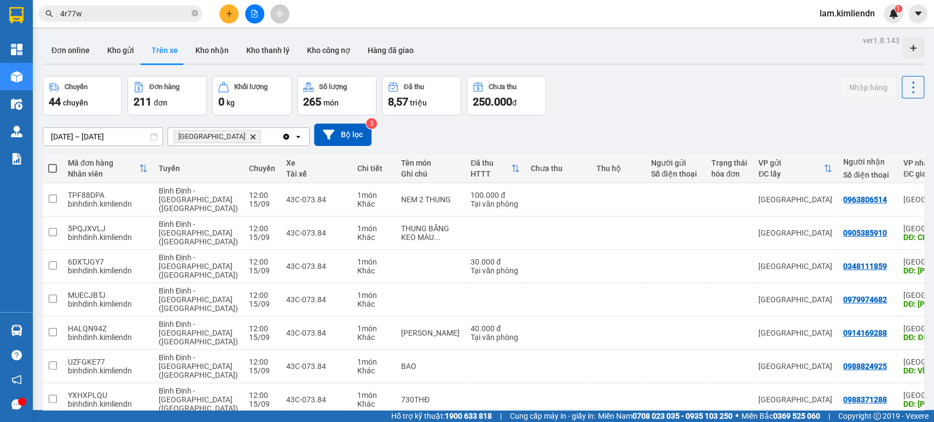
click at [133, 133] on input "[DATE] – [DATE]" at bounding box center [102, 137] width 119 height 18
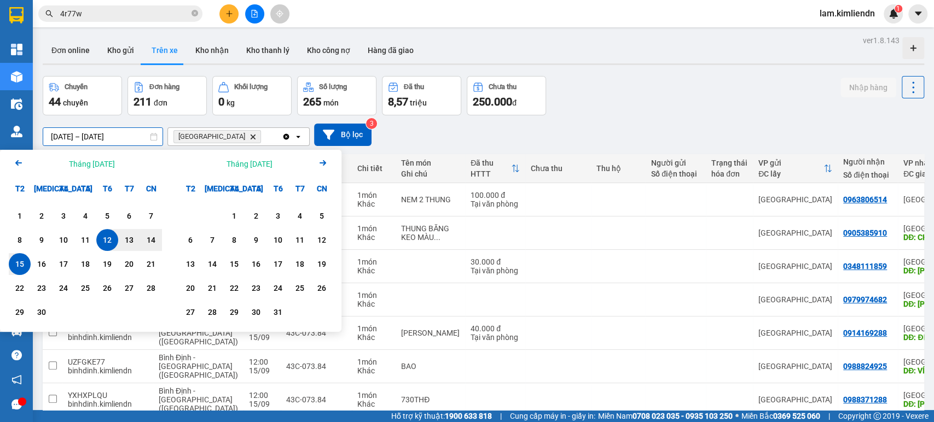
click at [516, 133] on div "[DATE] – [DATE] Press the down arrow key to interact with the calendar and sele…" at bounding box center [483, 135] width 881 height 22
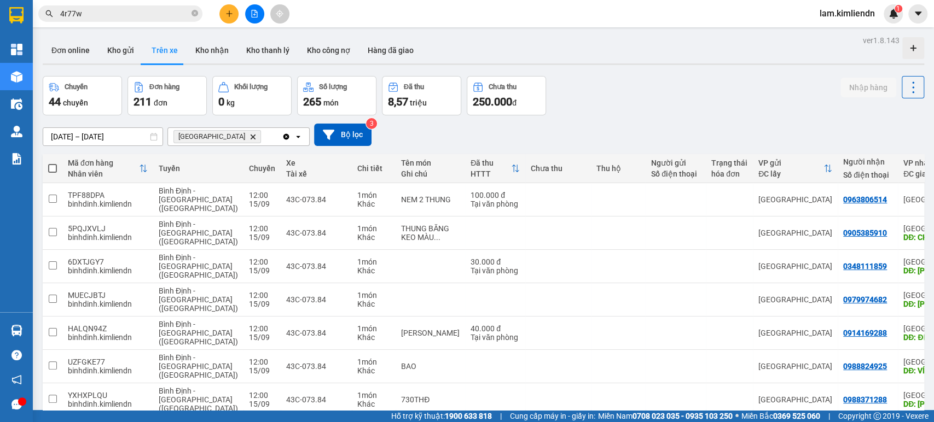
click at [249, 172] on div "Chuyến" at bounding box center [262, 168] width 26 height 9
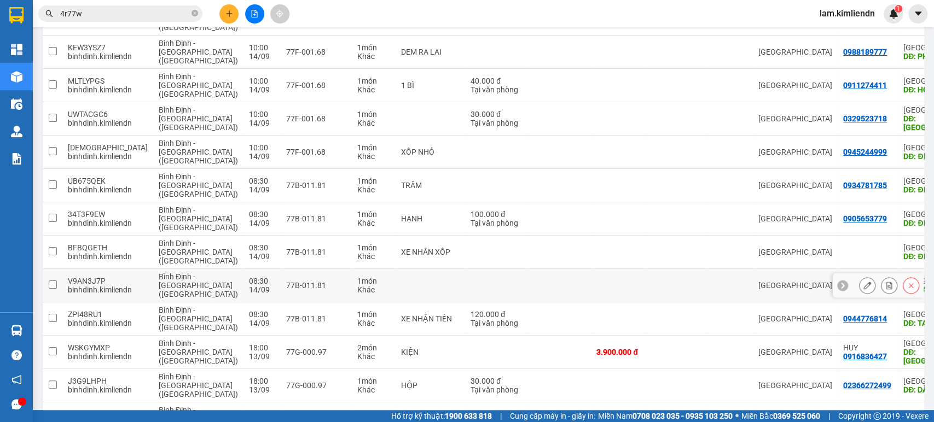
scroll to position [3152, 0]
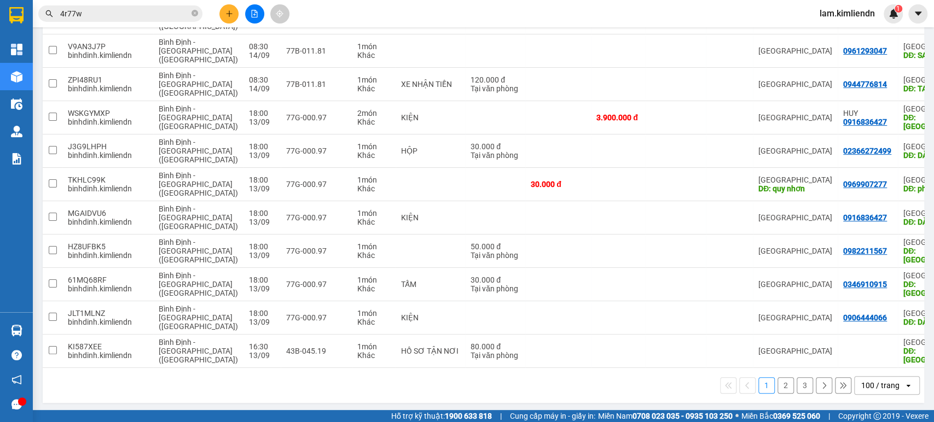
click at [797, 380] on button "3" at bounding box center [805, 385] width 16 height 16
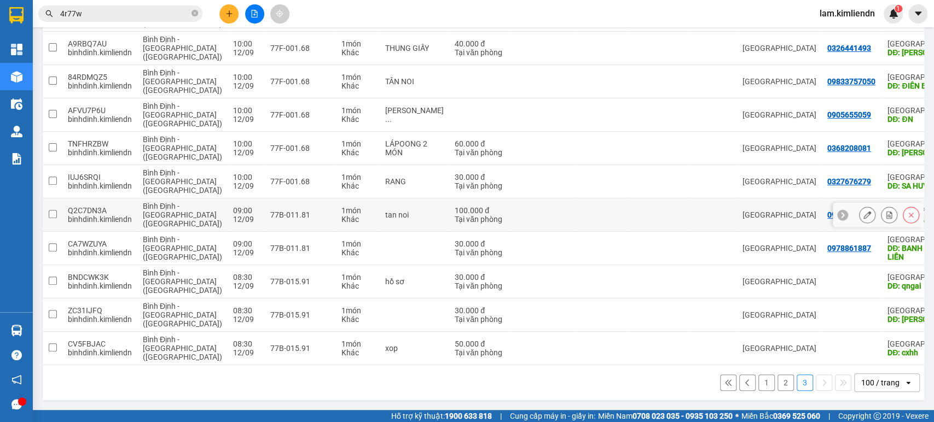
scroll to position [0, 0]
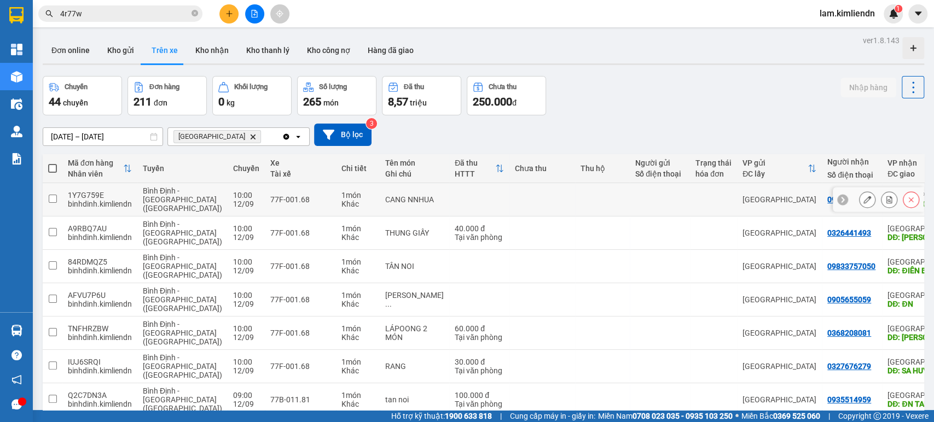
click at [265, 213] on td "77F-001.68" at bounding box center [300, 199] width 71 height 33
checkbox input "true"
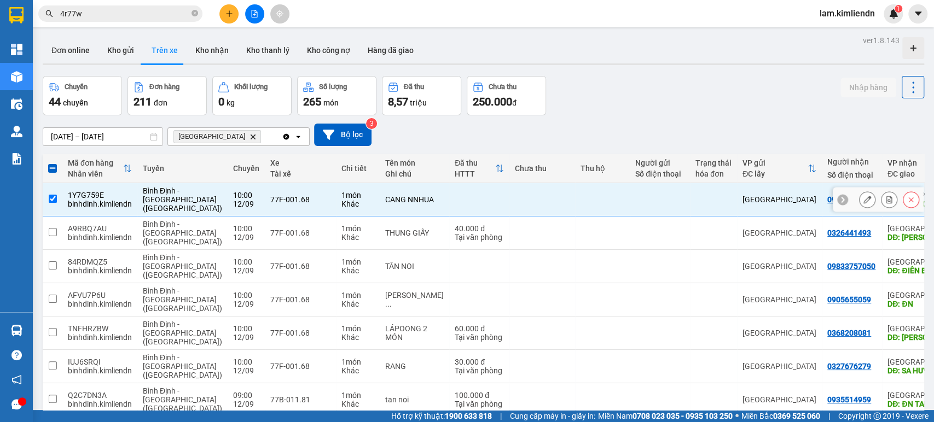
click at [863, 202] on icon at bounding box center [867, 200] width 8 height 8
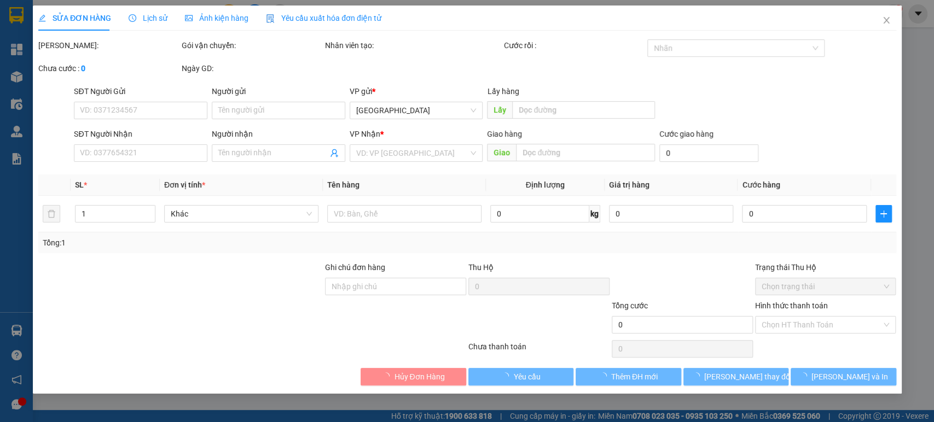
type input "0938802543"
type input "[PERSON_NAME]"
type input "0901244442"
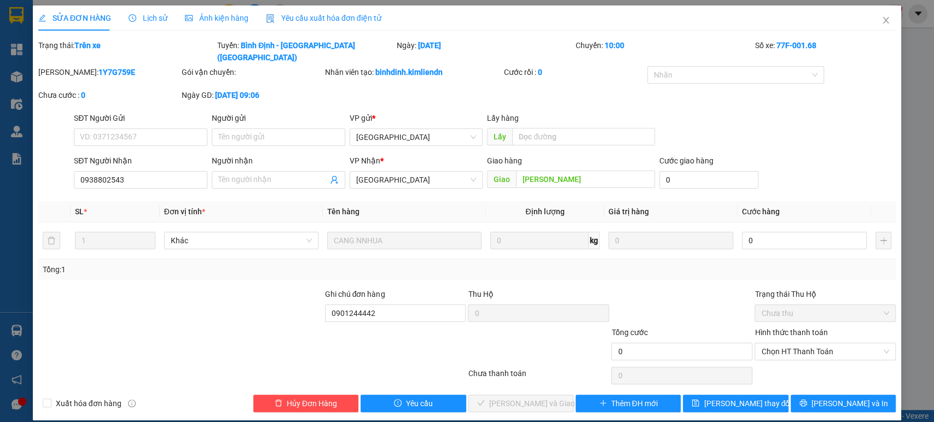
click at [153, 20] on span "Lịch sử" at bounding box center [148, 18] width 39 height 9
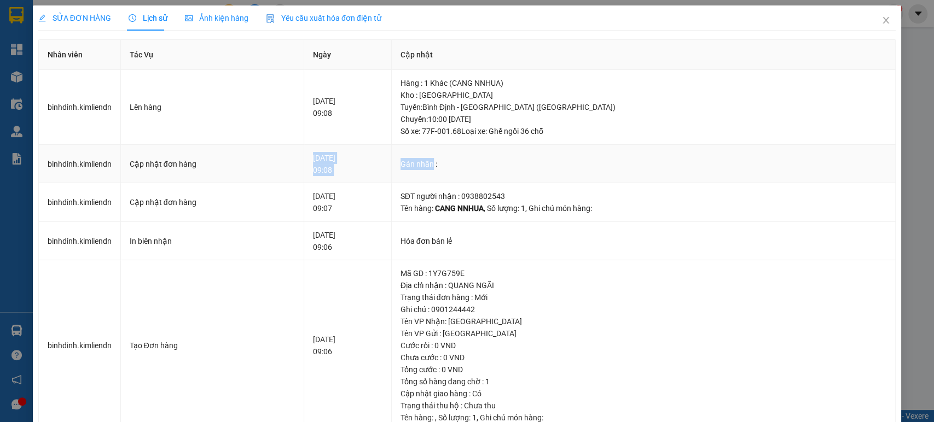
drag, startPoint x: 464, startPoint y: 160, endPoint x: 349, endPoint y: 156, distance: 115.5
click at [349, 156] on tr "binhdinh.kimliendn Cập nhật đơn hàng [DATE] 09:08 Gán nhãn :" at bounding box center [467, 164] width 857 height 39
click at [201, 170] on td "Cập nhật đơn hàng" at bounding box center [212, 164] width 183 height 39
drag, startPoint x: 488, startPoint y: 244, endPoint x: 180, endPoint y: 241, distance: 308.0
click at [180, 241] on tr "binhdinh.kimliendn In biên nhận [DATE] 09:06 Hóa đơn bán lẻ" at bounding box center [467, 241] width 857 height 39
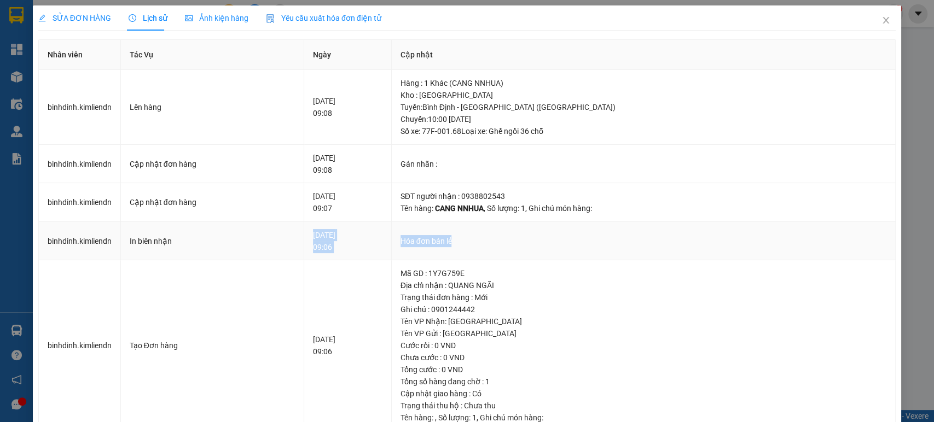
click at [208, 241] on div "In biên nhận" at bounding box center [212, 241] width 165 height 12
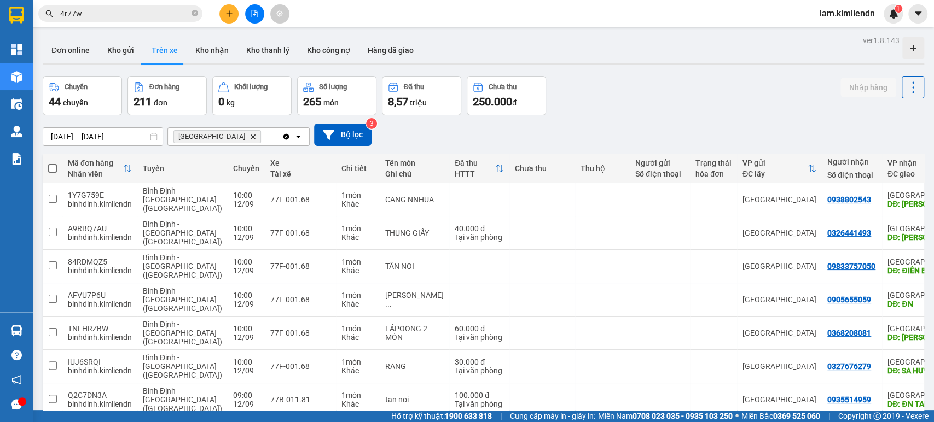
scroll to position [188, 0]
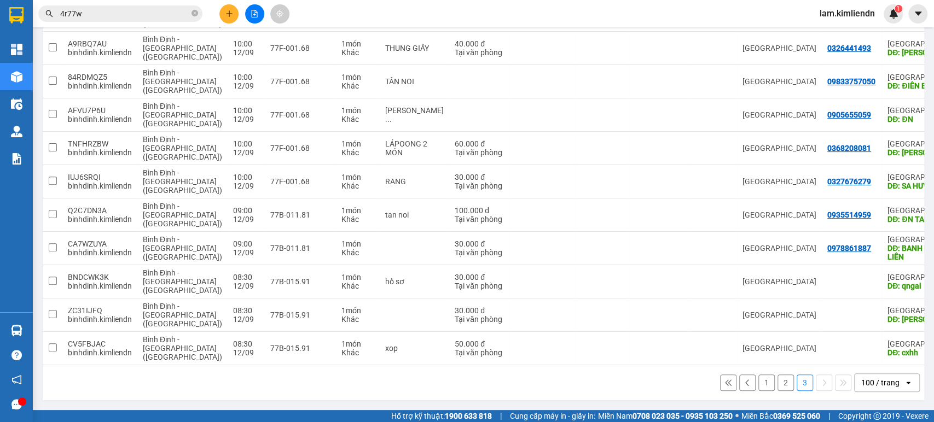
click at [779, 386] on button "2" at bounding box center [785, 383] width 16 height 16
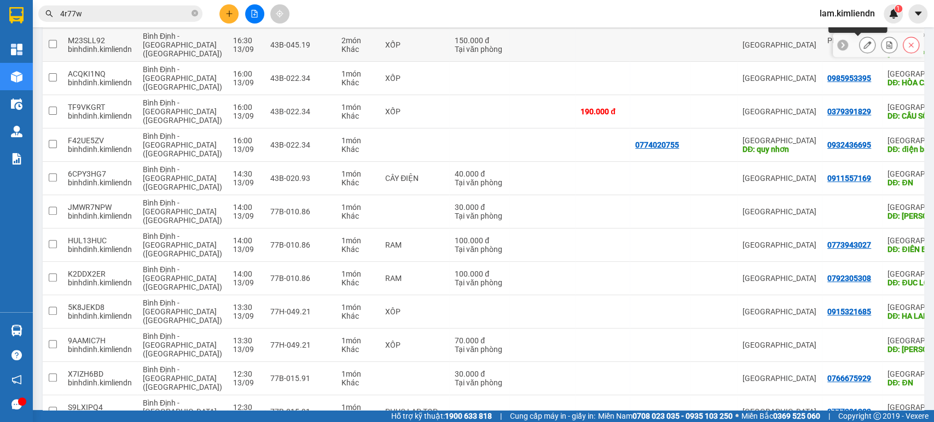
click at [863, 42] on icon at bounding box center [867, 45] width 8 height 8
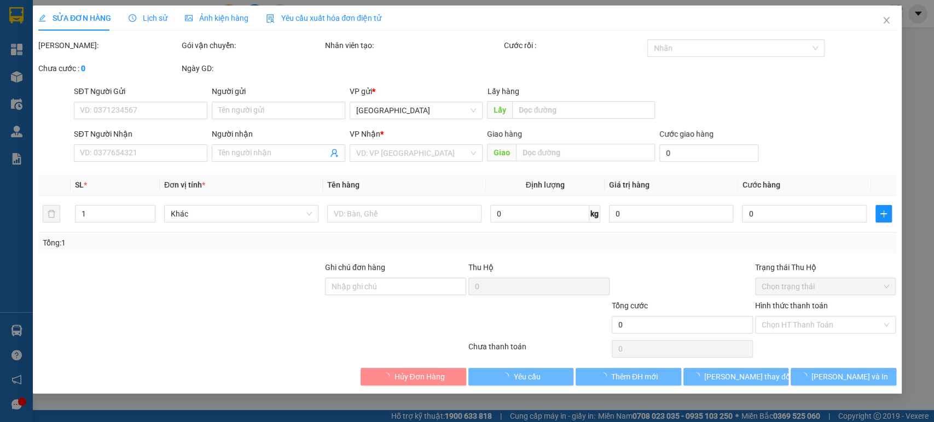
type input "PHỤNG"
type input "[GEOGRAPHIC_DATA]"
type input "77b00806 -0934900806"
type input "150.000"
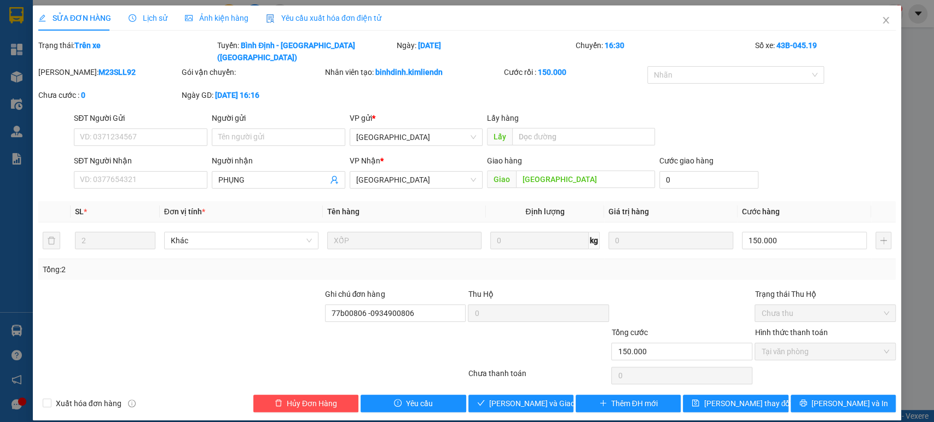
click at [150, 25] on div "Lịch sử" at bounding box center [148, 17] width 39 height 25
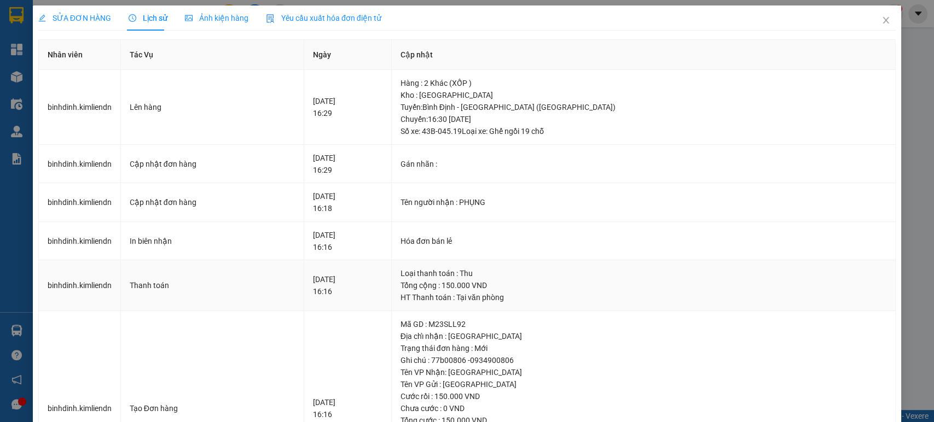
scroll to position [104, 0]
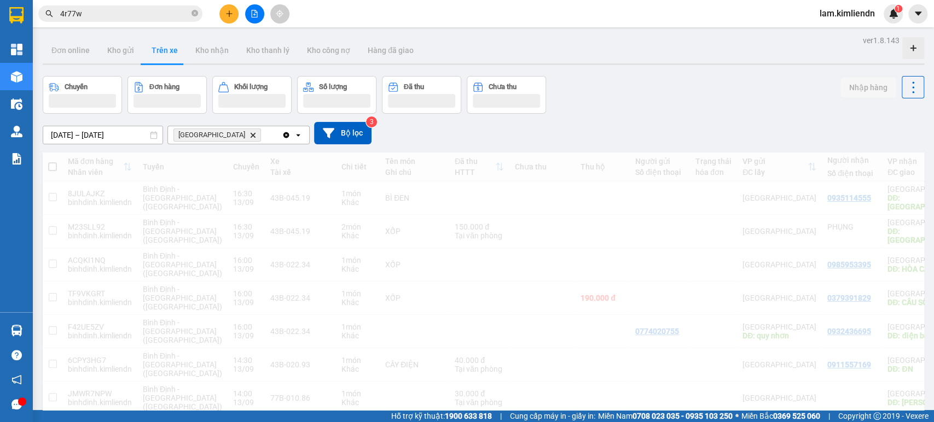
click at [903, 56] on div at bounding box center [913, 48] width 22 height 22
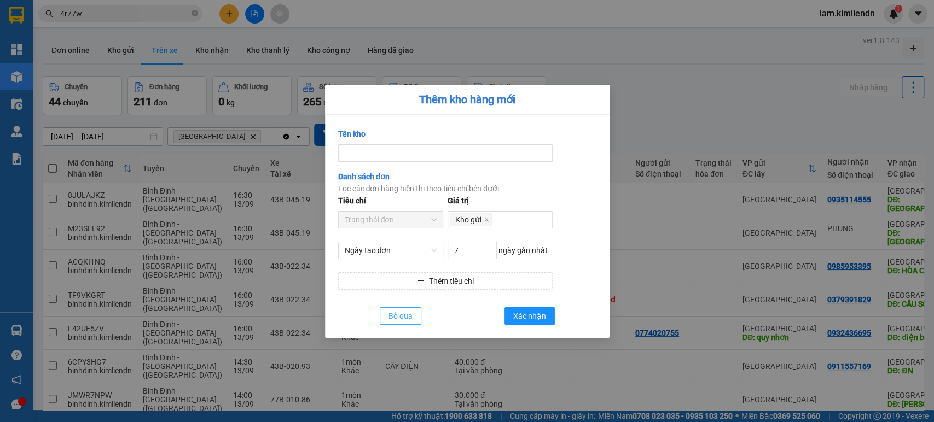
click at [408, 318] on span "Bỏ qua" at bounding box center [400, 316] width 24 height 12
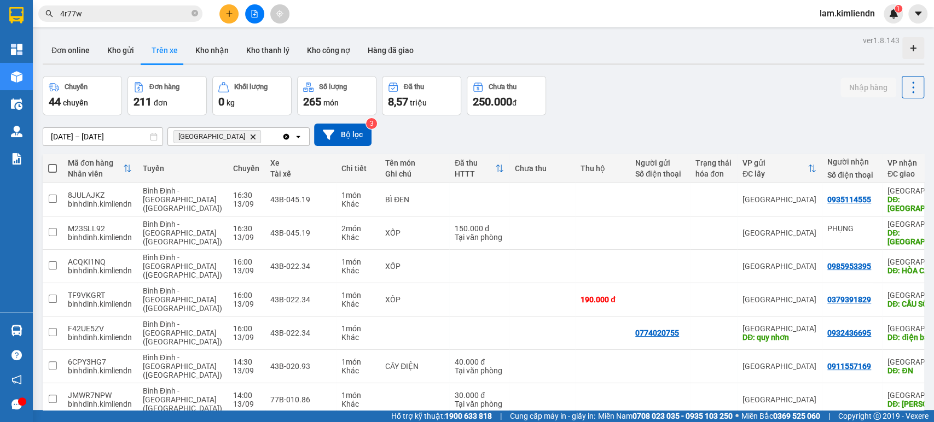
click at [116, 11] on input "4r77w" at bounding box center [124, 14] width 129 height 12
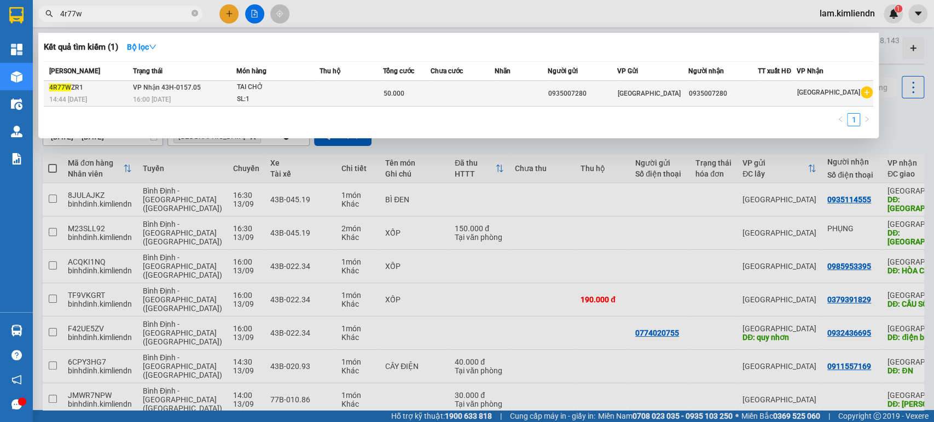
click at [214, 94] on div "16:00 [DATE]" at bounding box center [184, 100] width 103 height 12
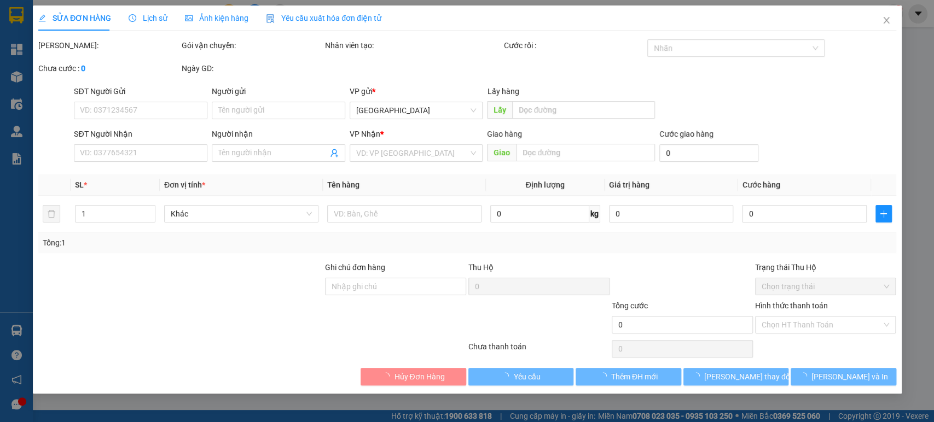
type input "0935007280"
type input "50.000"
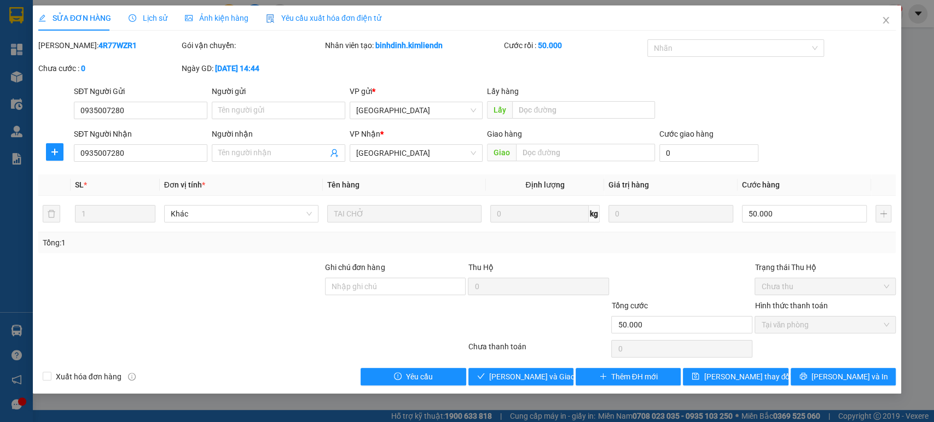
click at [147, 15] on span "Lịch sử" at bounding box center [148, 18] width 39 height 9
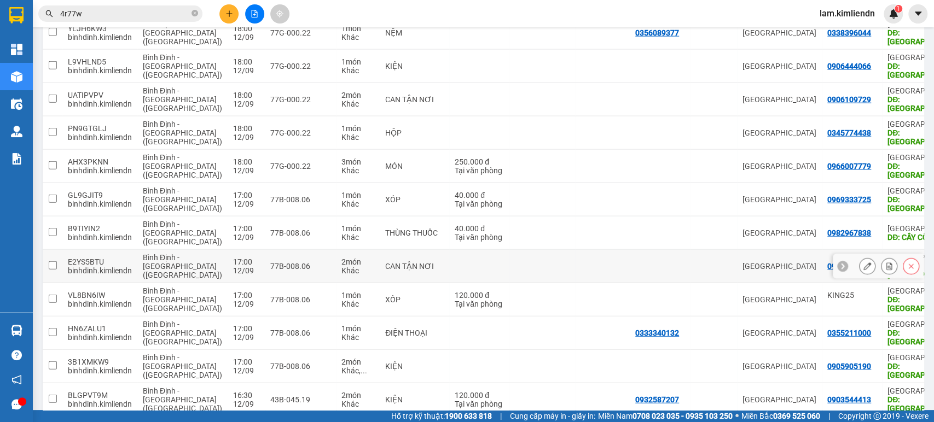
scroll to position [2006, 0]
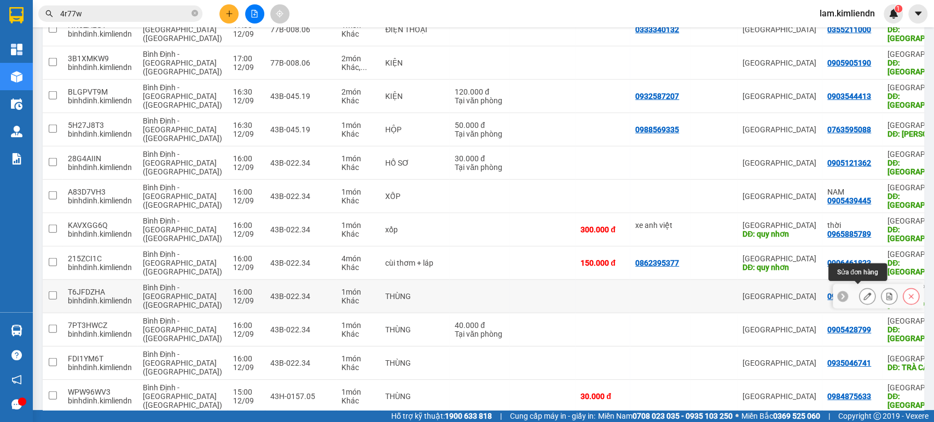
click at [859, 291] on button at bounding box center [866, 296] width 15 height 19
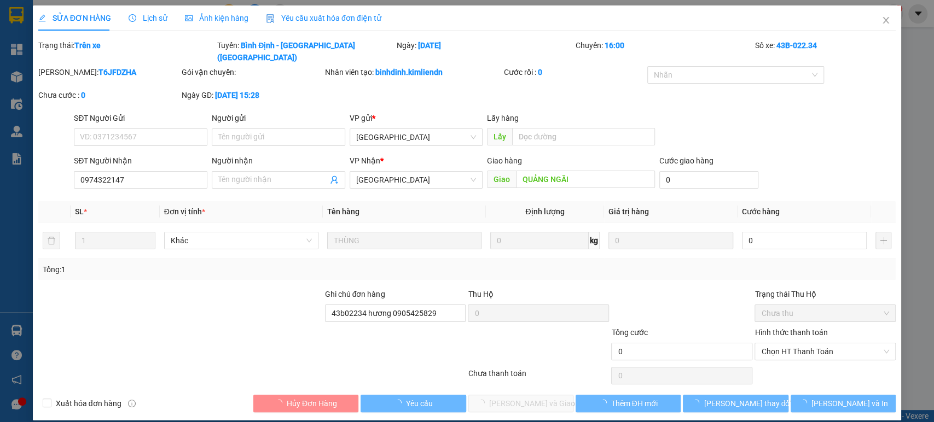
type input "0974322147"
type input "QUẢNG NGÃI"
type input "43b02234 hương 0905425829"
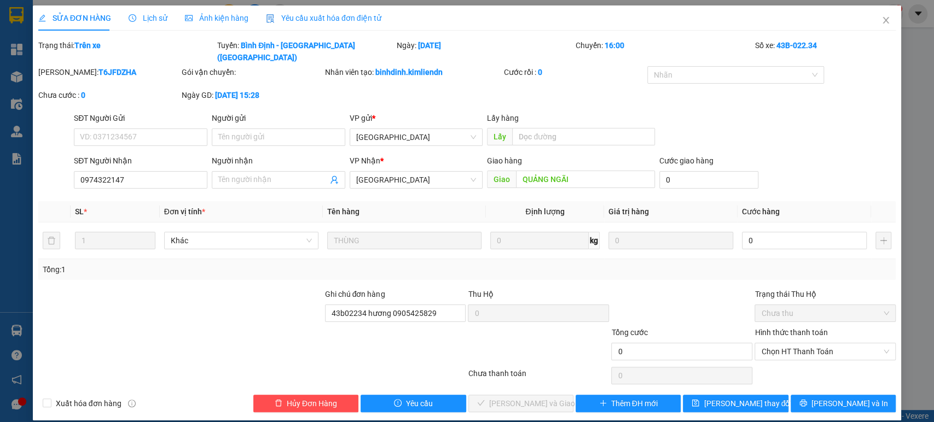
click at [206, 18] on span "Ảnh kiện hàng" at bounding box center [216, 18] width 63 height 9
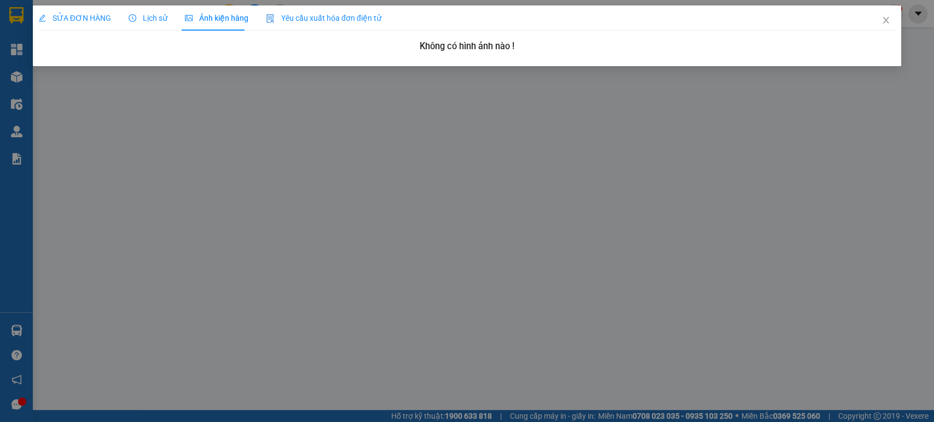
click at [144, 21] on span "Lịch sử" at bounding box center [148, 18] width 39 height 9
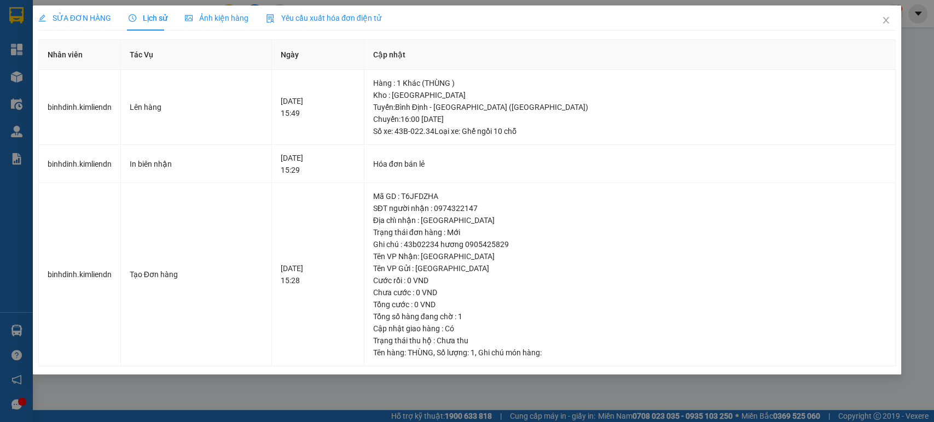
click at [913, 64] on div "SỬA ĐƠN HÀNG Lịch sử Ảnh kiện hàng Yêu cầu xuất hóa đơn điện tử Total Paid Fee …" at bounding box center [467, 211] width 934 height 422
click at [885, 21] on icon "close" at bounding box center [886, 20] width 6 height 7
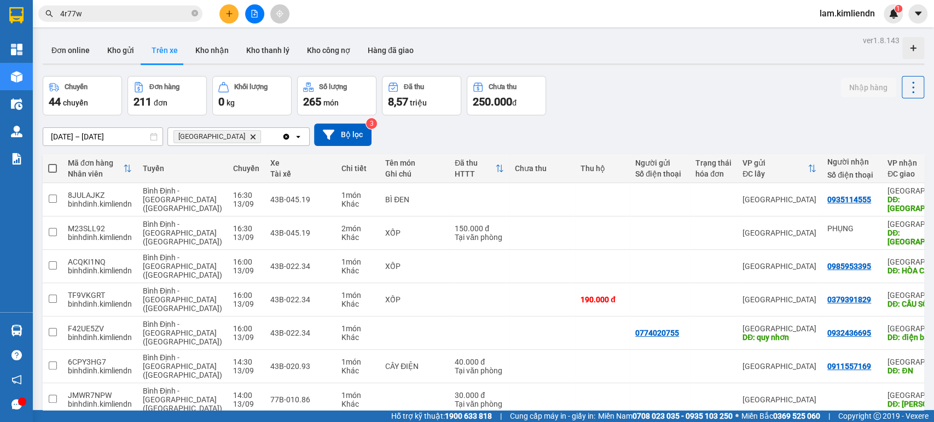
click at [249, 137] on div "[GEOGRAPHIC_DATA] Delete" at bounding box center [225, 137] width 114 height 18
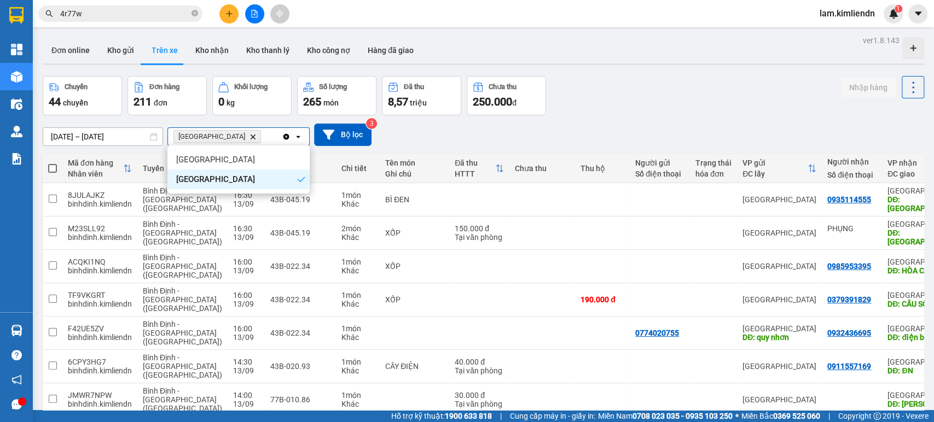
click at [450, 118] on div "[DATE] – [DATE] Press the down arrow key to interact with the calendar and sele…" at bounding box center [483, 134] width 881 height 39
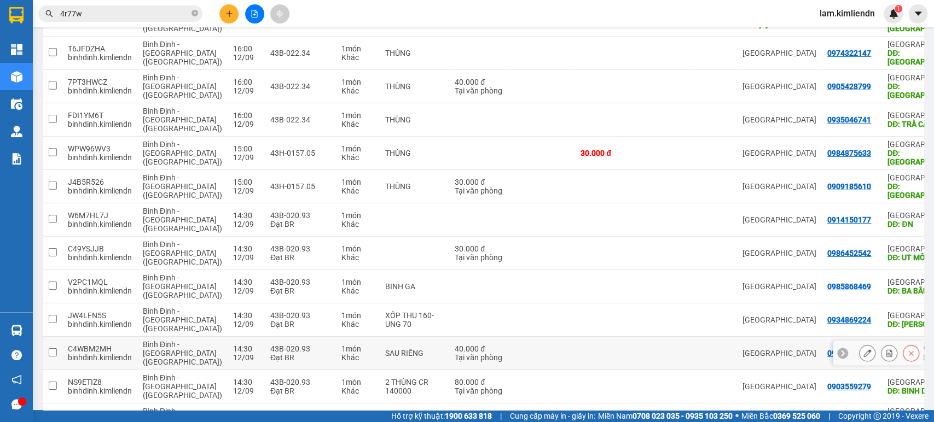
scroll to position [2310, 0]
